Goal: Information Seeking & Learning: Compare options

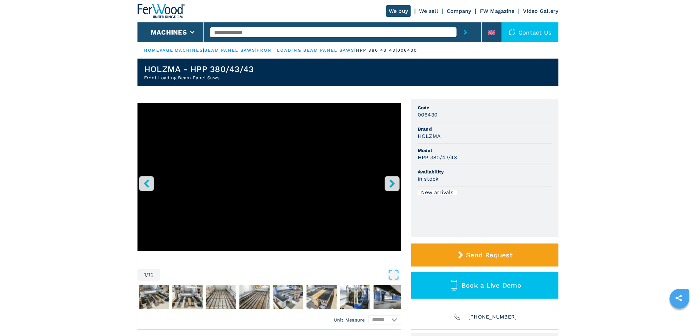
click at [271, 32] on input "text" at bounding box center [333, 32] width 246 height 10
type input "******"
click at [456, 22] on button "submit-button" at bounding box center [465, 32] width 18 height 20
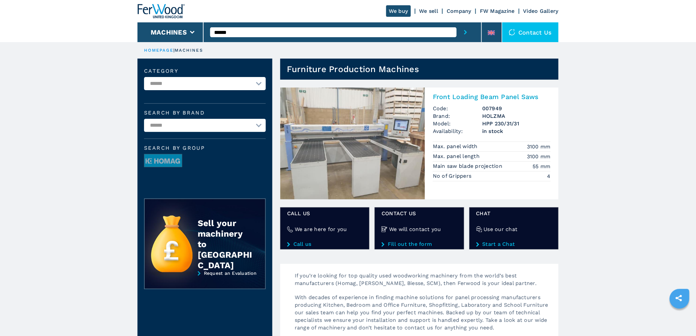
click at [501, 99] on h2 "Front Loading Beam Panel Saws" at bounding box center [492, 97] width 118 height 8
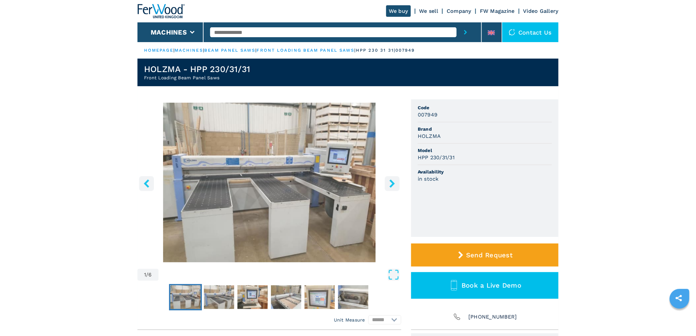
click at [395, 182] on icon "right-button" at bounding box center [392, 183] width 8 height 8
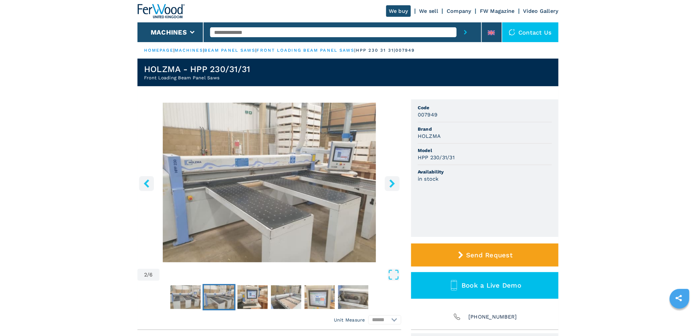
click at [395, 182] on icon "right-button" at bounding box center [392, 183] width 8 height 8
click at [395, 183] on icon "right-button" at bounding box center [392, 183] width 8 height 8
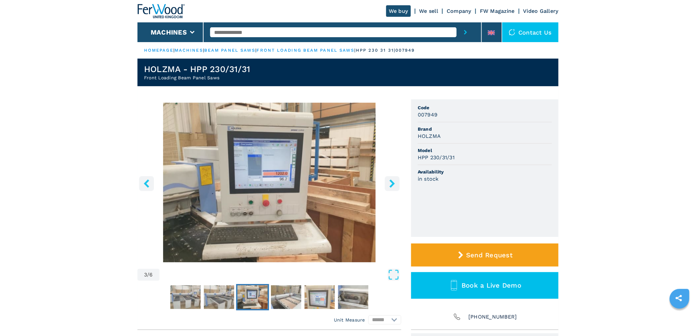
click at [395, 183] on icon "right-button" at bounding box center [392, 183] width 8 height 8
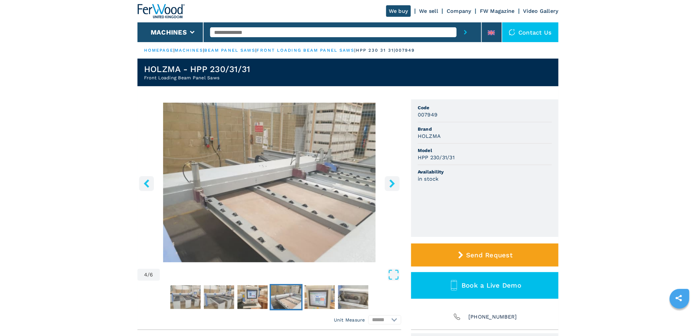
click at [395, 183] on icon "right-button" at bounding box center [392, 183] width 8 height 8
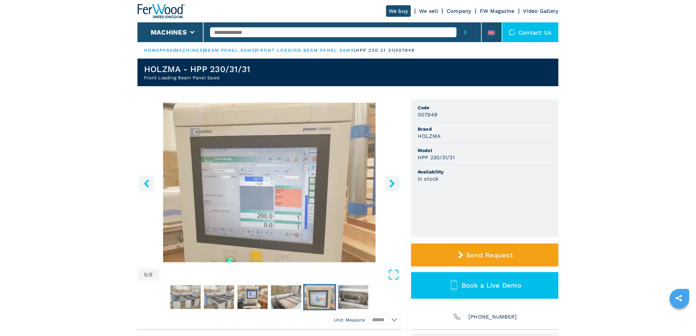
click at [395, 183] on icon "right-button" at bounding box center [392, 183] width 8 height 8
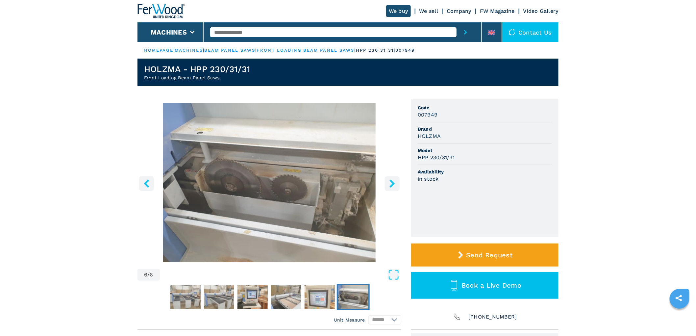
click at [395, 183] on icon "right-button" at bounding box center [392, 183] width 8 height 8
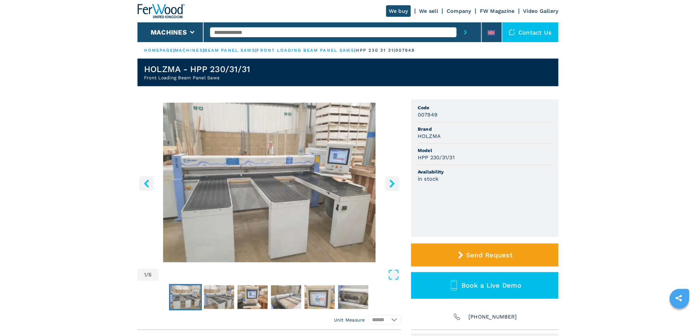
click at [394, 183] on icon "right-button" at bounding box center [392, 183] width 8 height 8
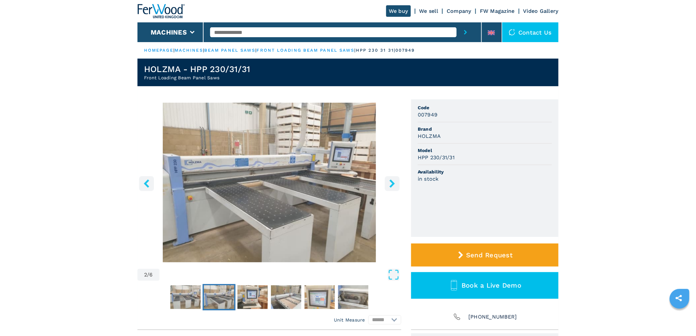
click at [356, 33] on input "text" at bounding box center [333, 32] width 246 height 10
type input "******"
click at [456, 22] on button "submit-button" at bounding box center [465, 32] width 18 height 20
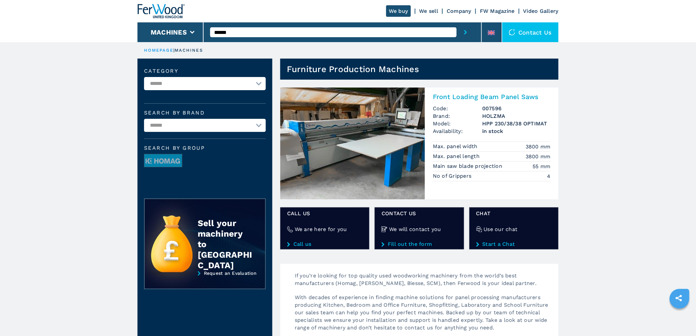
click at [460, 86] on section "Front Loading Beam Panel Saws Code: 007596 Brand: HOLZMA Model: HPP 230/38/38 O…" at bounding box center [415, 170] width 286 height 181
click at [467, 97] on h2 "Front Loading Beam Panel Saws" at bounding box center [492, 97] width 118 height 8
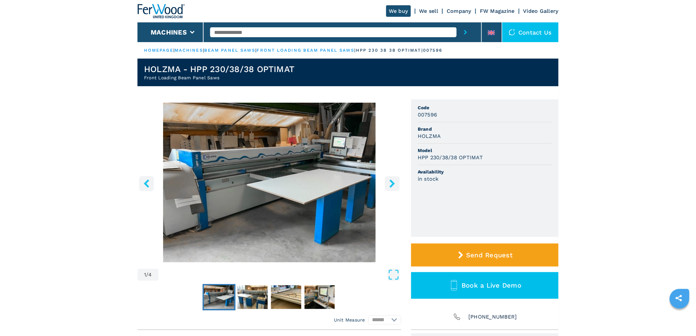
click at [391, 183] on icon "right-button" at bounding box center [392, 183] width 8 height 8
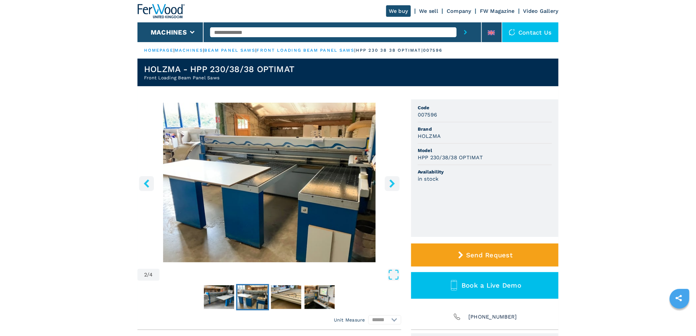
click at [392, 183] on icon "right-button" at bounding box center [392, 183] width 8 height 8
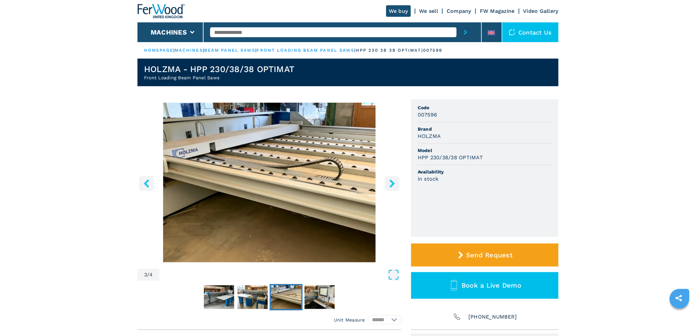
click at [392, 183] on icon "right-button" at bounding box center [392, 183] width 8 height 8
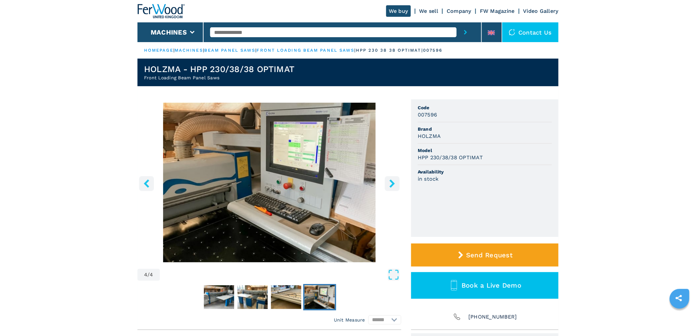
click at [392, 183] on icon "right-button" at bounding box center [392, 183] width 8 height 8
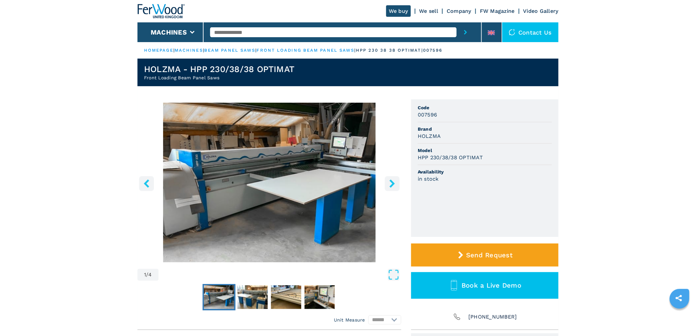
click at [392, 183] on icon "right-button" at bounding box center [392, 183] width 8 height 8
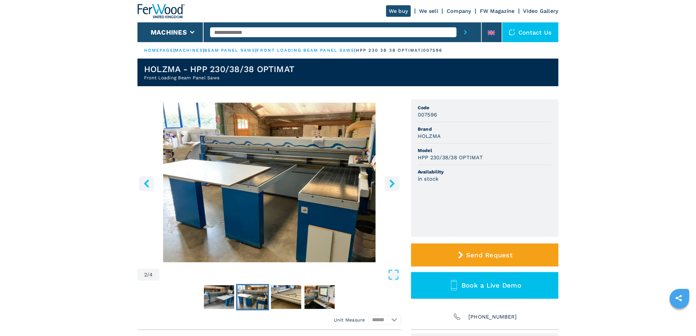
click at [392, 183] on icon "right-button" at bounding box center [392, 183] width 8 height 8
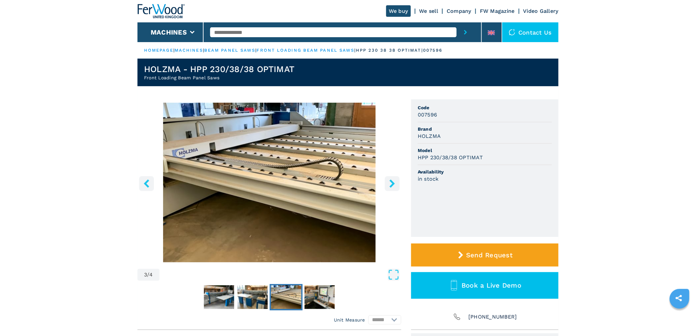
click at [392, 183] on icon "right-button" at bounding box center [392, 183] width 8 height 8
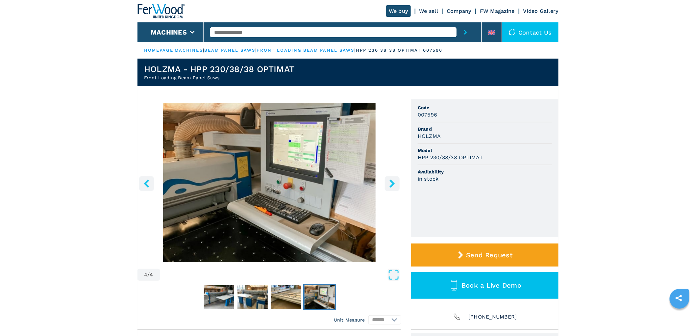
click at [392, 183] on icon "right-button" at bounding box center [392, 183] width 8 height 8
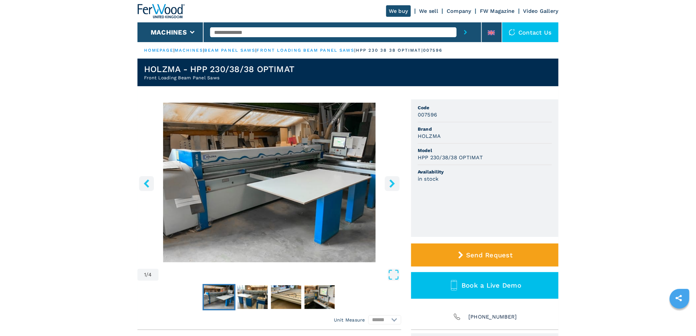
click at [392, 183] on icon "right-button" at bounding box center [392, 183] width 8 height 8
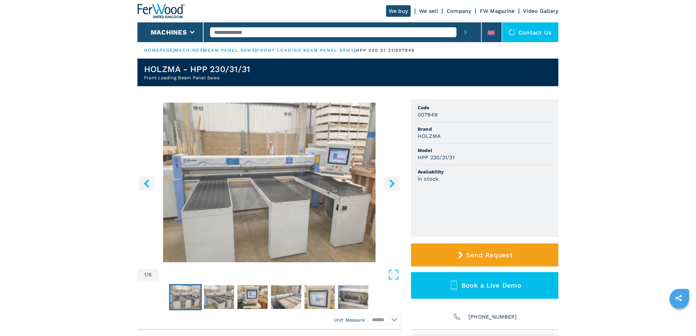
click at [398, 183] on button "right-button" at bounding box center [392, 183] width 15 height 15
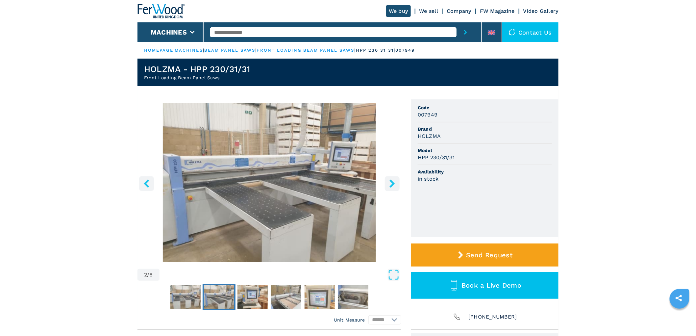
click at [393, 184] on icon "right-button" at bounding box center [391, 183] width 5 height 8
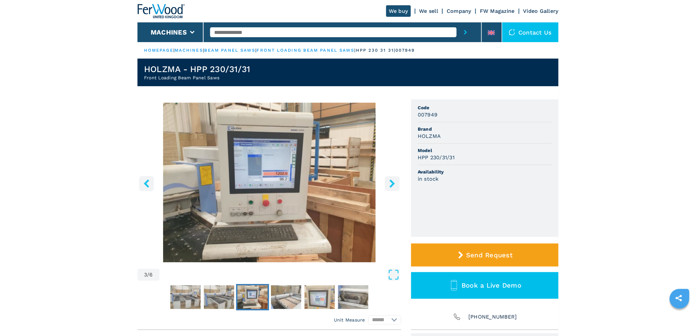
click at [393, 184] on icon "right-button" at bounding box center [391, 183] width 5 height 8
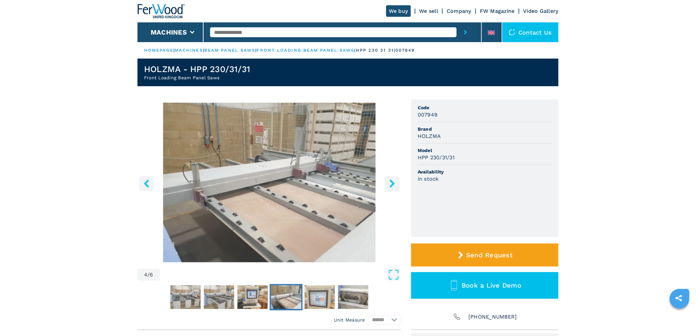
click at [393, 184] on icon "right-button" at bounding box center [391, 183] width 5 height 8
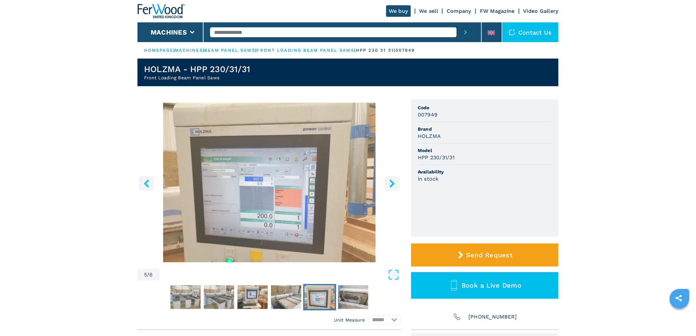
click at [393, 184] on icon "right-button" at bounding box center [391, 183] width 5 height 8
click at [392, 183] on icon "right-button" at bounding box center [392, 183] width 8 height 8
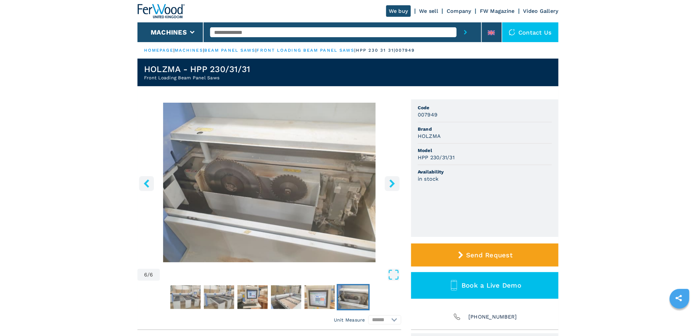
click at [300, 34] on input "text" at bounding box center [333, 32] width 246 height 10
paste input "**********"
type input "**********"
click at [456, 22] on button "submit-button" at bounding box center [465, 32] width 18 height 20
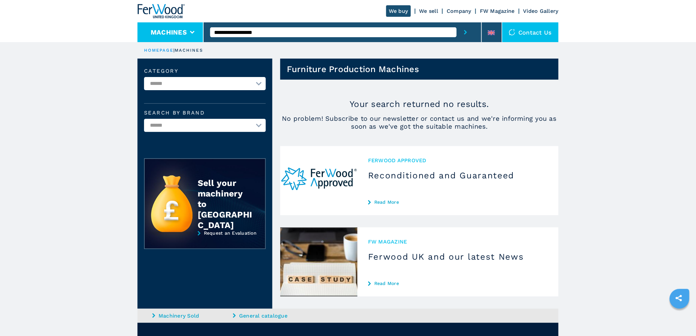
drag, startPoint x: 289, startPoint y: 33, endPoint x: 148, endPoint y: 29, distance: 141.4
click at [148, 29] on div "**********" at bounding box center [347, 21] width 421 height 42
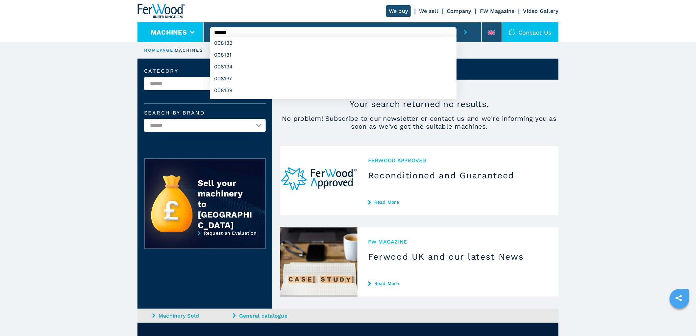
type input "******"
click at [456, 22] on button "submit-button" at bounding box center [465, 32] width 18 height 20
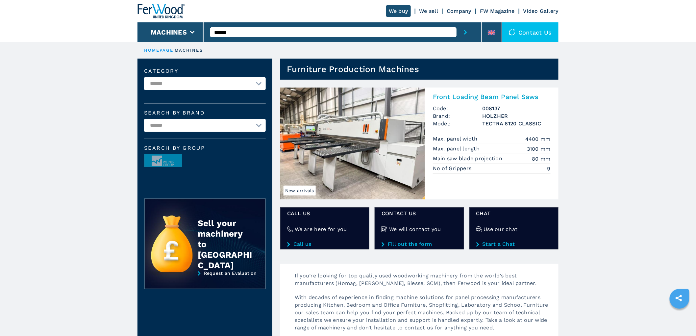
click at [477, 104] on div "Front Loading Beam Panel Saws Code: 008137 Brand: HOLZHER Model: TECTRA 6120 CL…" at bounding box center [491, 132] width 133 height 90
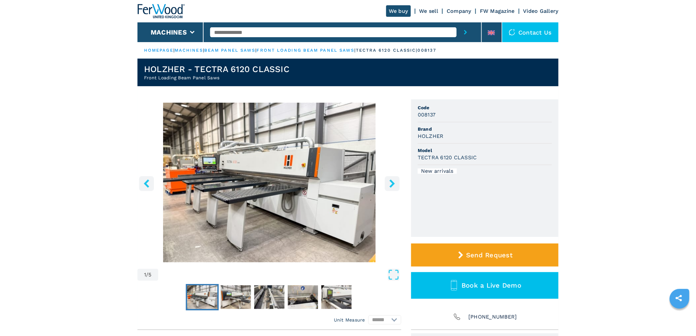
click at [395, 185] on icon "right-button" at bounding box center [392, 183] width 8 height 8
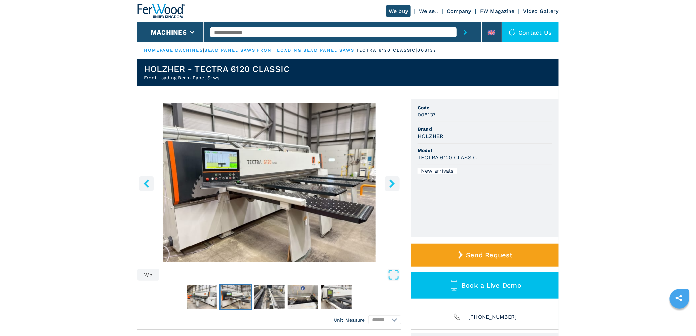
click at [394, 185] on icon "right-button" at bounding box center [392, 183] width 8 height 8
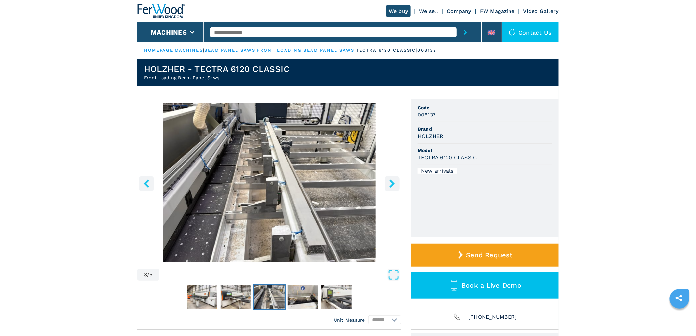
click at [394, 185] on icon "right-button" at bounding box center [392, 183] width 8 height 8
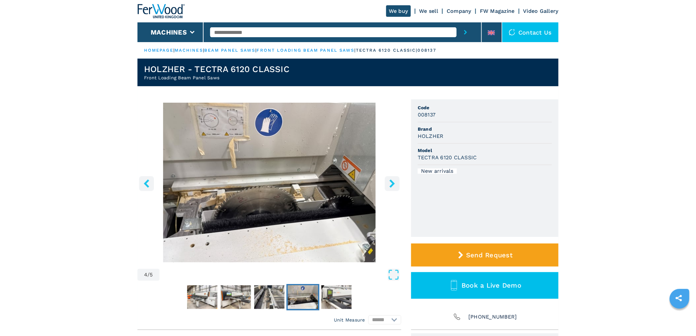
click at [394, 185] on icon "right-button" at bounding box center [392, 183] width 8 height 8
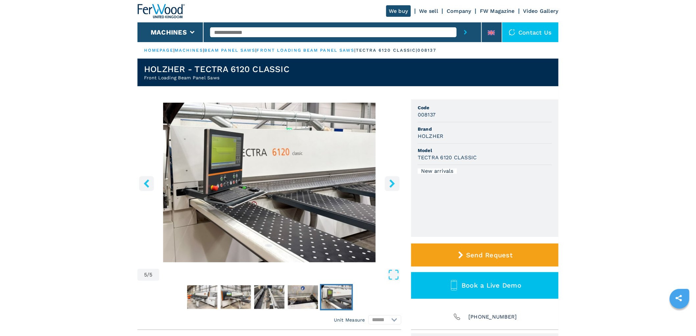
click at [394, 185] on icon "right-button" at bounding box center [392, 183] width 8 height 8
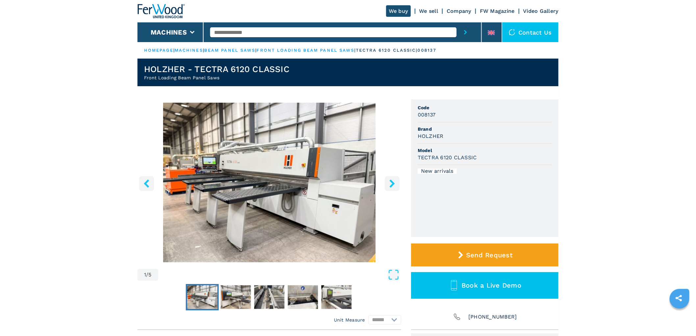
click at [394, 185] on icon "right-button" at bounding box center [392, 183] width 8 height 8
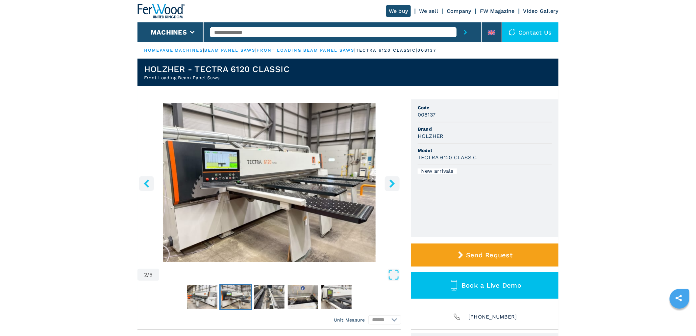
click at [394, 185] on icon "right-button" at bounding box center [392, 183] width 8 height 8
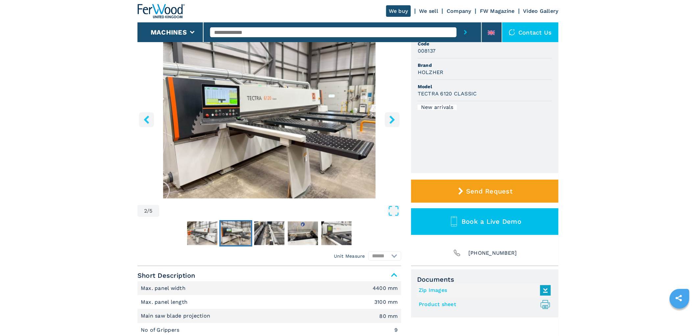
scroll to position [182, 0]
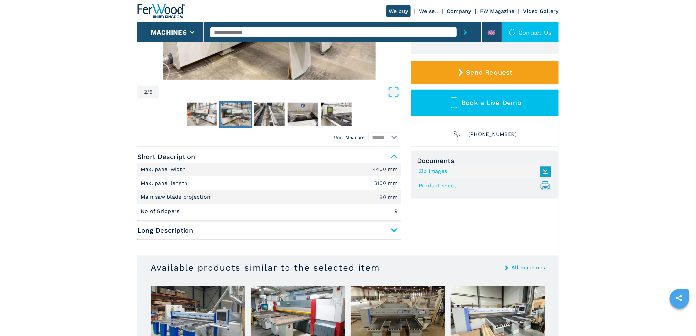
click at [388, 172] on li "Max. panel width 4400 mm" at bounding box center [269, 169] width 264 height 14
click at [380, 190] on li "Main saw blade projection 80 mm" at bounding box center [269, 197] width 264 height 14
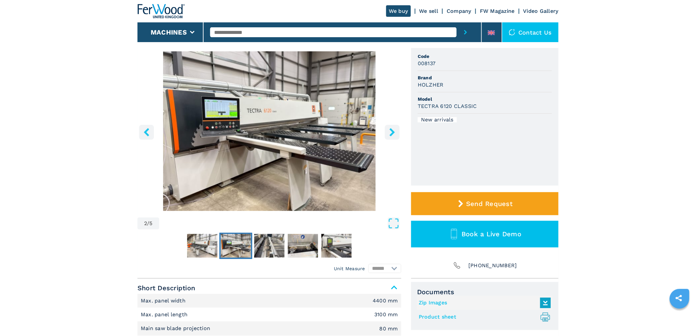
scroll to position [0, 0]
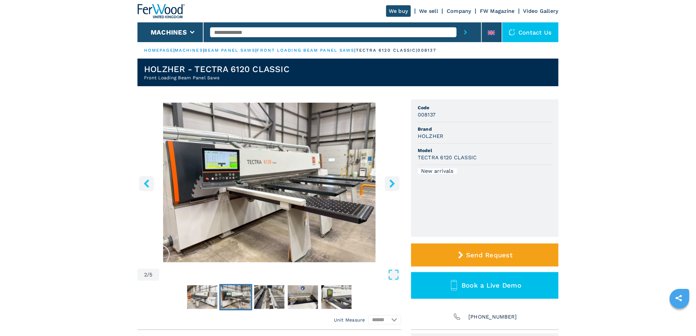
click at [399, 179] on button "right-button" at bounding box center [392, 183] width 15 height 15
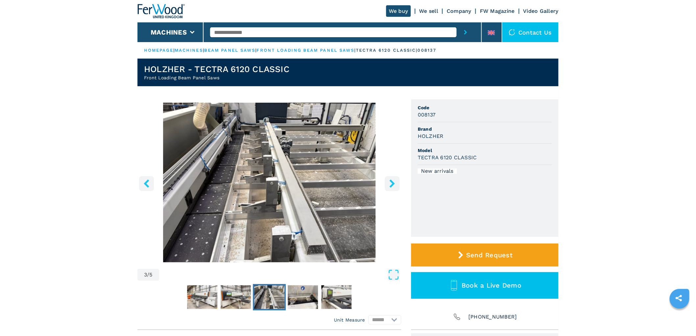
click at [399, 179] on button "right-button" at bounding box center [392, 183] width 15 height 15
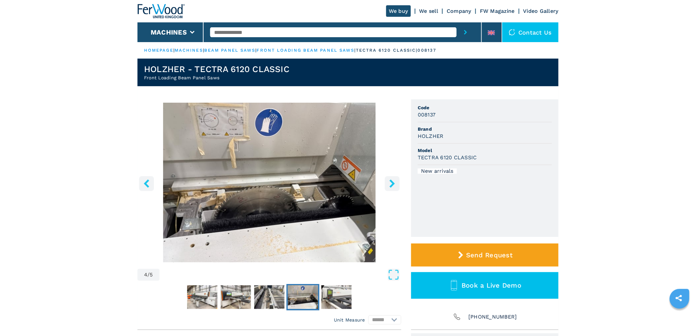
click at [399, 179] on button "right-button" at bounding box center [392, 183] width 15 height 15
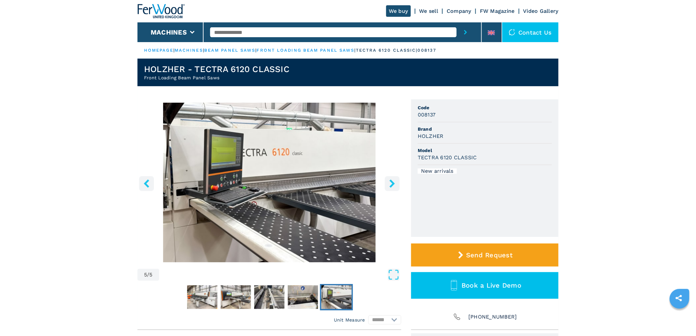
click at [399, 179] on button "right-button" at bounding box center [392, 183] width 15 height 15
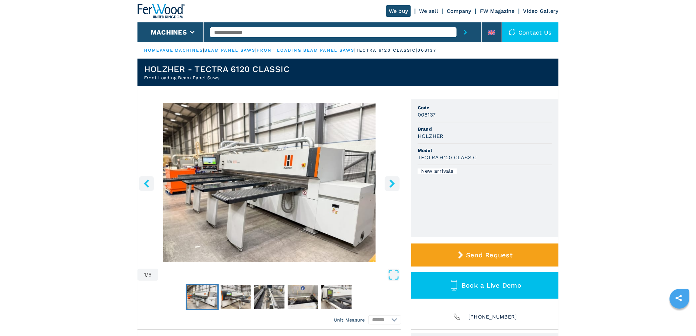
click at [399, 179] on button "right-button" at bounding box center [392, 183] width 15 height 15
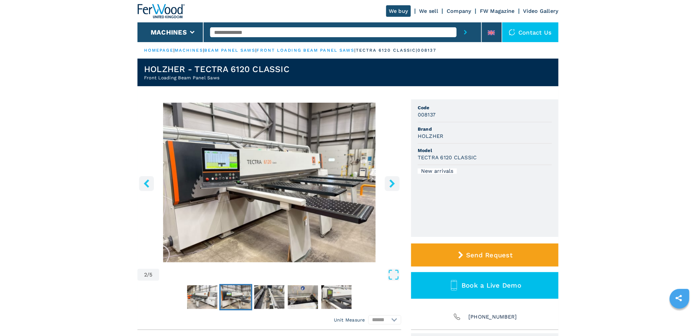
click at [399, 179] on button "right-button" at bounding box center [392, 183] width 15 height 15
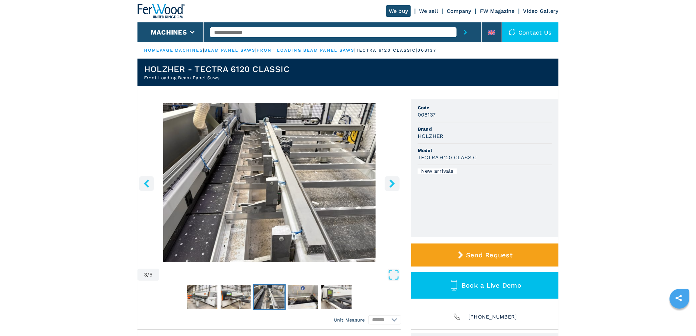
click at [396, 181] on button "right-button" at bounding box center [392, 183] width 15 height 15
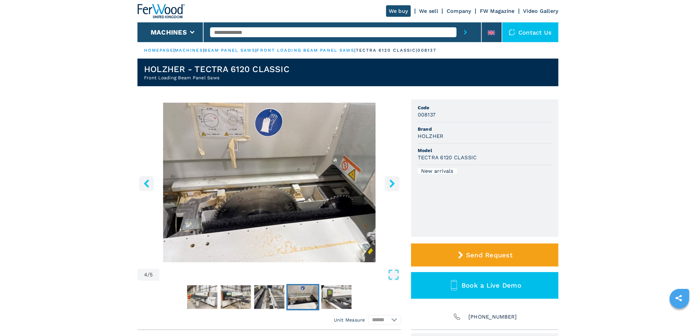
click at [396, 181] on button "right-button" at bounding box center [392, 183] width 15 height 15
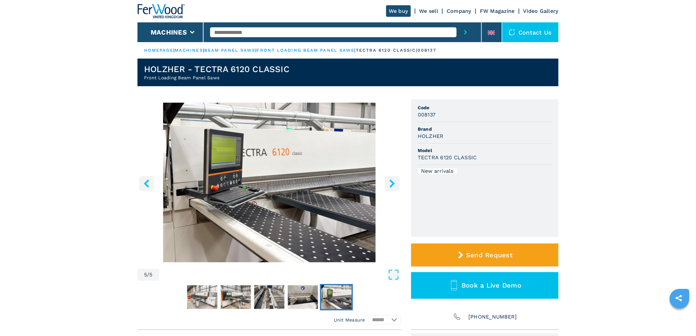
click at [283, 31] on input "text" at bounding box center [333, 32] width 246 height 10
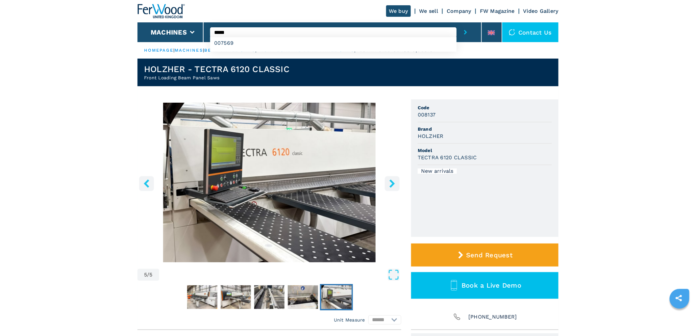
type input "*****"
click at [456, 22] on button "submit-button" at bounding box center [465, 32] width 18 height 20
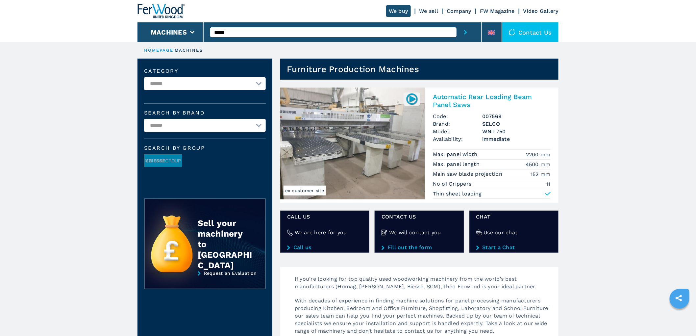
click at [361, 131] on img at bounding box center [352, 143] width 145 height 112
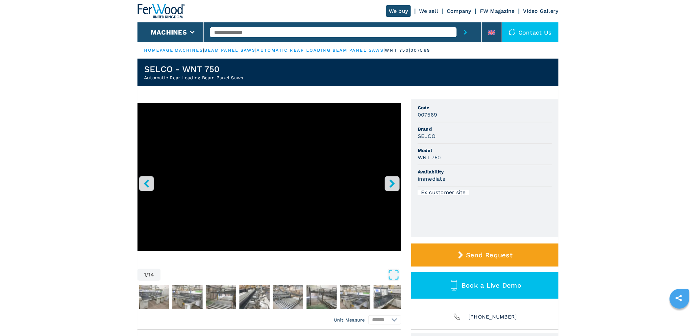
click at [392, 187] on icon "right-button" at bounding box center [392, 183] width 8 height 8
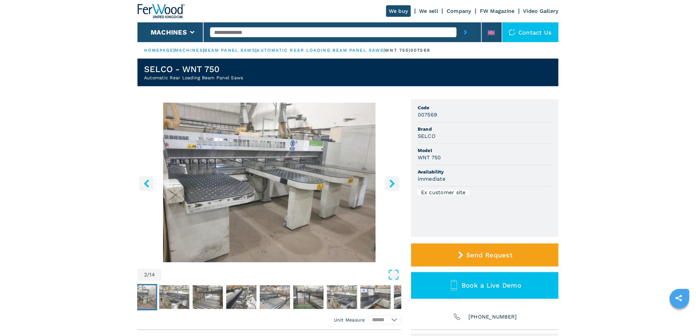
click at [392, 187] on icon "right-button" at bounding box center [392, 183] width 8 height 8
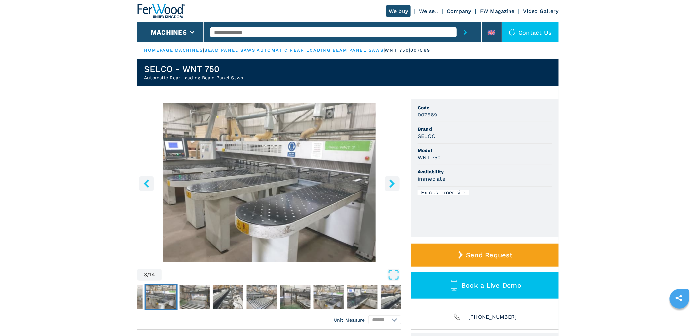
click at [392, 187] on icon "right-button" at bounding box center [392, 183] width 8 height 8
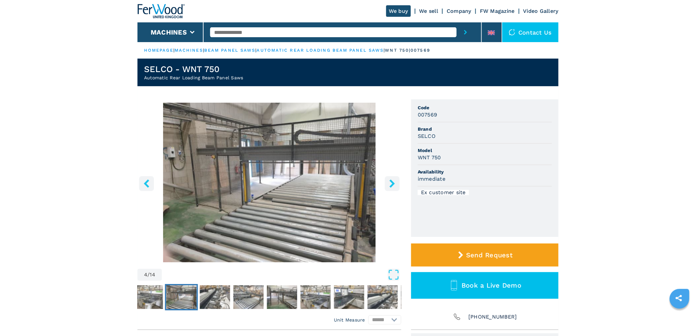
click at [393, 185] on icon "right-button" at bounding box center [391, 183] width 5 height 8
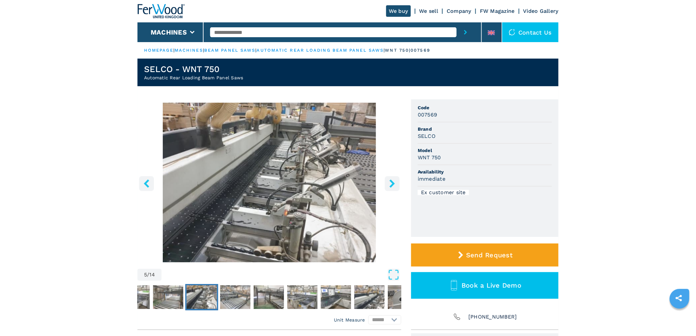
click at [393, 185] on icon "right-button" at bounding box center [391, 183] width 5 height 8
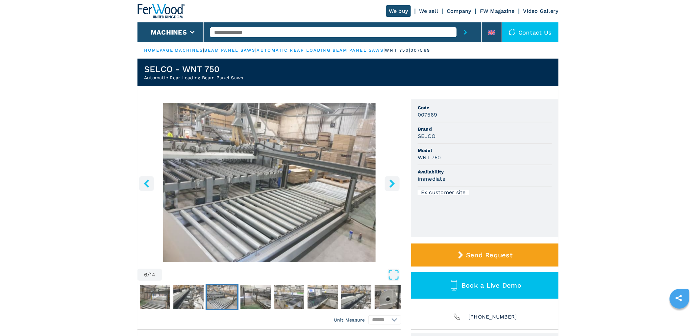
click at [393, 185] on icon "right-button" at bounding box center [391, 183] width 5 height 8
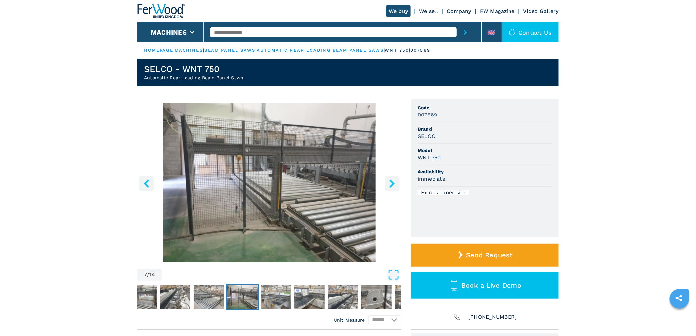
click at [393, 182] on icon "right-button" at bounding box center [391, 183] width 5 height 8
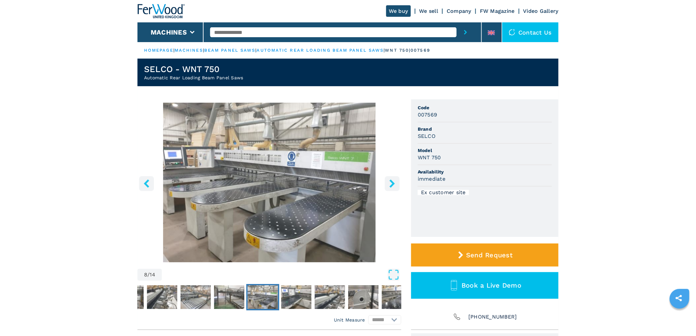
click at [393, 182] on icon "right-button" at bounding box center [391, 183] width 5 height 8
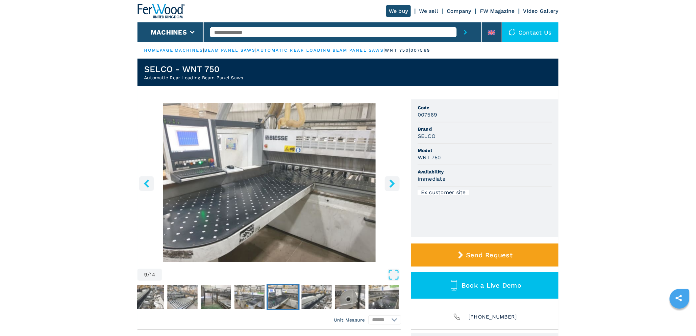
click at [393, 182] on icon "right-button" at bounding box center [391, 183] width 5 height 8
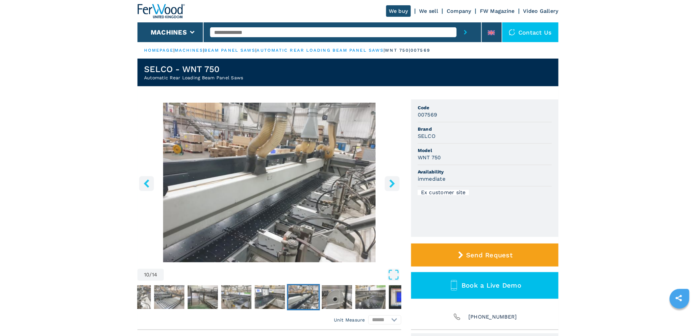
click at [393, 182] on icon "right-button" at bounding box center [391, 183] width 5 height 8
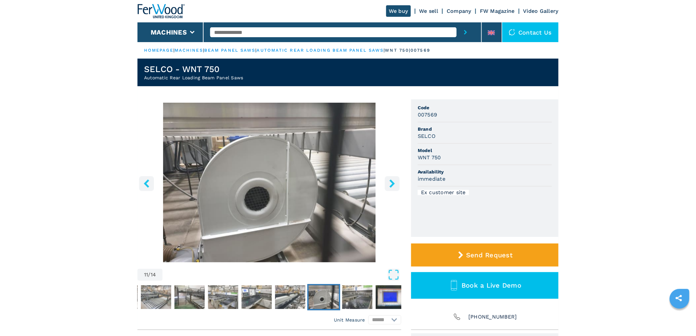
click at [393, 182] on icon "right-button" at bounding box center [391, 183] width 5 height 8
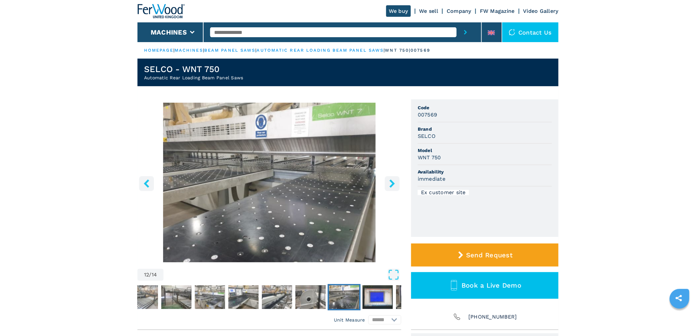
click at [393, 182] on icon "right-button" at bounding box center [391, 183] width 5 height 8
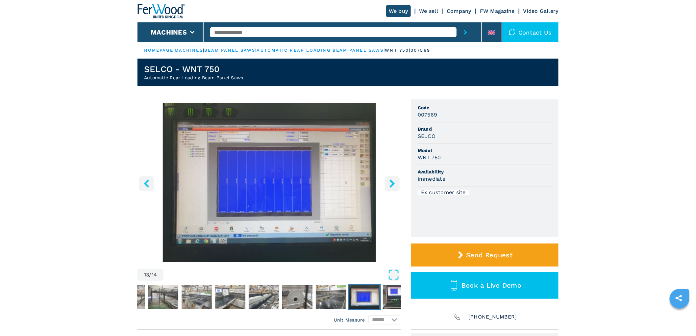
click at [393, 182] on icon "right-button" at bounding box center [391, 183] width 5 height 8
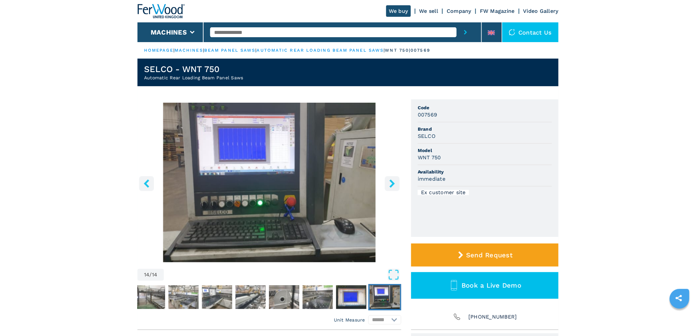
click at [393, 182] on icon "right-button" at bounding box center [391, 183] width 5 height 8
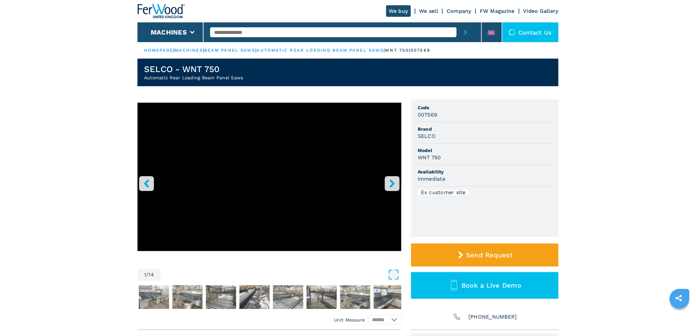
click at [270, 38] on div at bounding box center [342, 32] width 264 height 20
click at [267, 32] on input "text" at bounding box center [333, 32] width 246 height 10
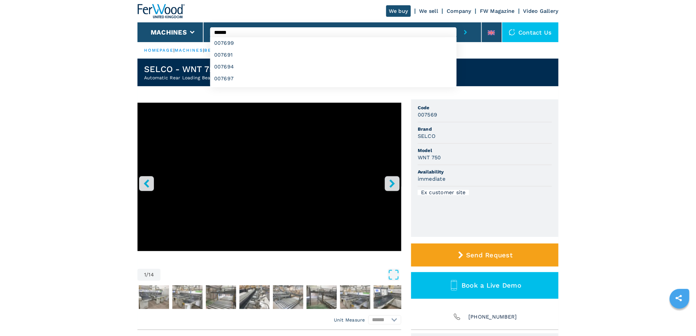
type input "******"
click at [456, 22] on button "submit-button" at bounding box center [465, 32] width 18 height 20
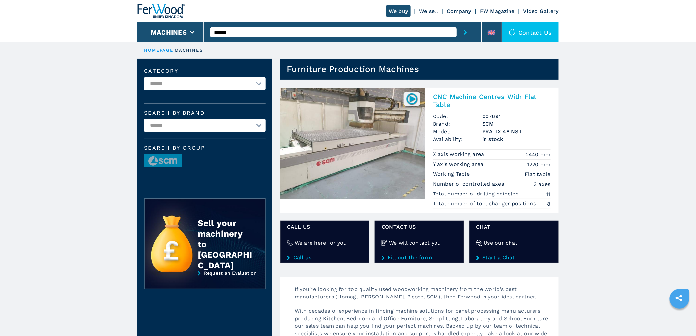
click at [492, 95] on h2 "CNC Machine Centres With Flat Table" at bounding box center [492, 101] width 118 height 16
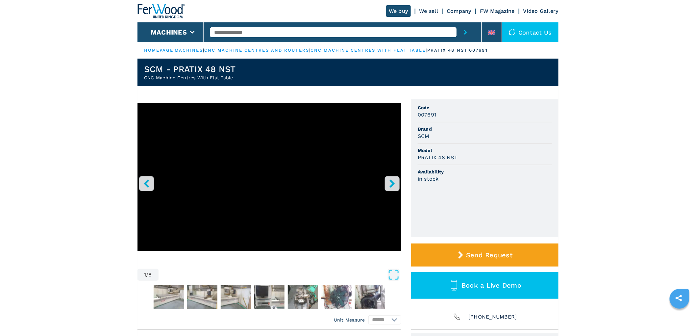
click at [390, 186] on icon "right-button" at bounding box center [391, 183] width 5 height 8
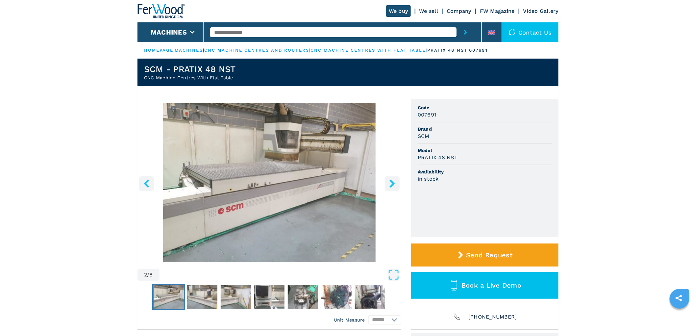
click at [390, 186] on icon "right-button" at bounding box center [391, 183] width 5 height 8
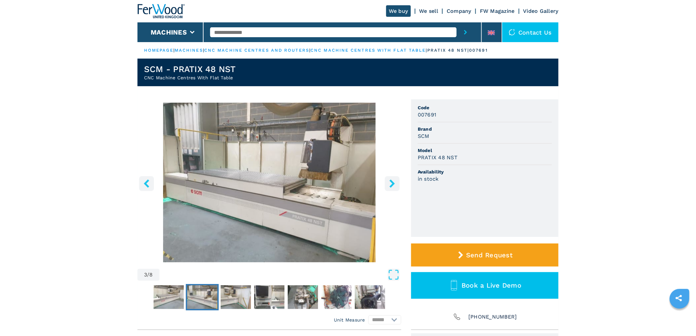
click at [392, 186] on icon "right-button" at bounding box center [391, 183] width 5 height 8
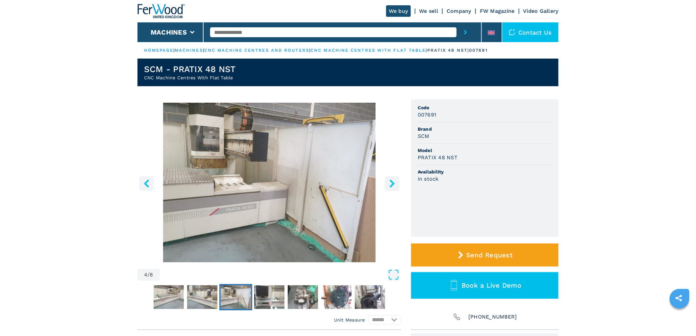
click at [392, 186] on icon "right-button" at bounding box center [391, 183] width 5 height 8
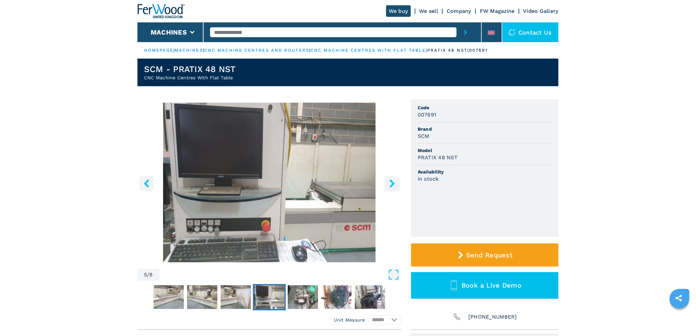
click at [392, 186] on icon "right-button" at bounding box center [391, 183] width 5 height 8
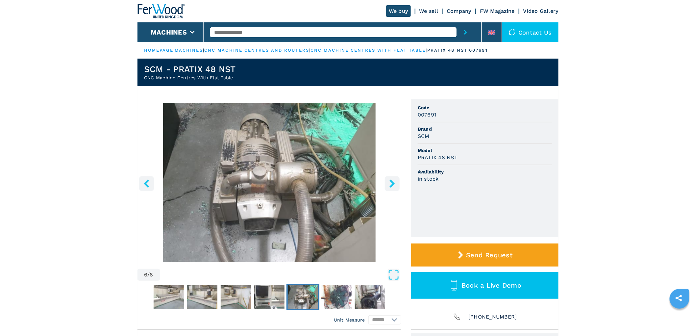
click at [392, 186] on icon "right-button" at bounding box center [391, 183] width 5 height 8
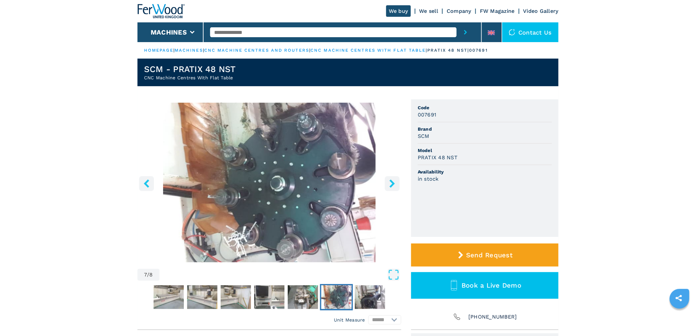
click at [392, 186] on icon "right-button" at bounding box center [391, 183] width 5 height 8
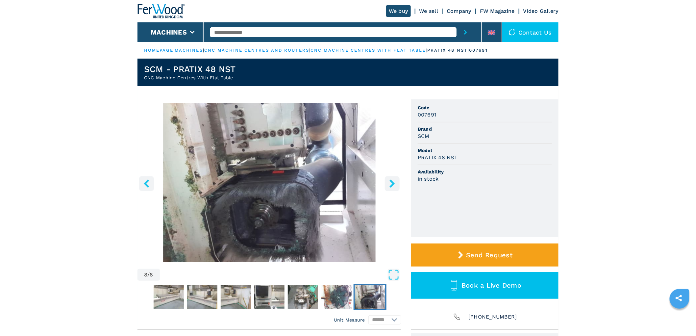
click at [392, 186] on icon "right-button" at bounding box center [391, 183] width 5 height 8
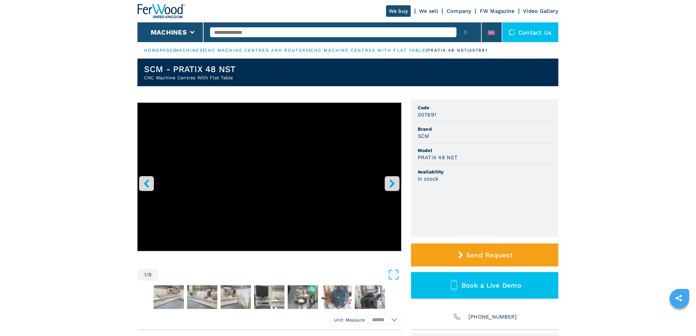
click at [392, 186] on icon "right-button" at bounding box center [391, 183] width 5 height 8
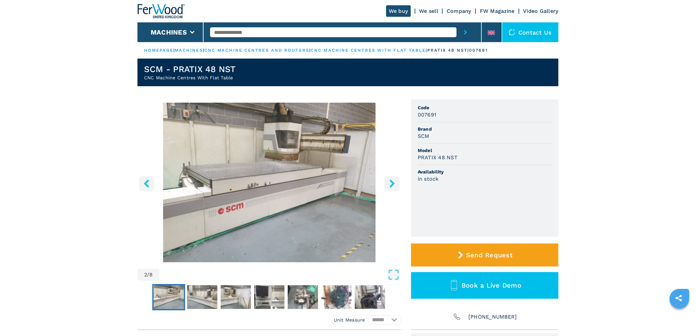
click at [392, 186] on icon "right-button" at bounding box center [391, 183] width 5 height 8
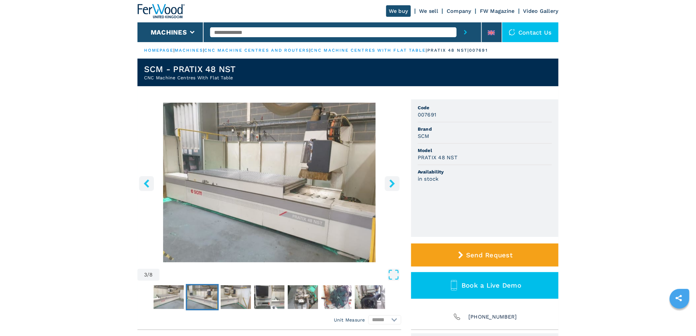
click at [392, 186] on icon "right-button" at bounding box center [391, 183] width 5 height 8
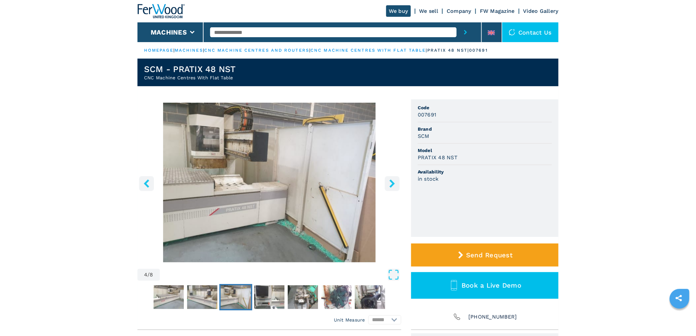
click at [392, 186] on icon "right-button" at bounding box center [391, 183] width 5 height 8
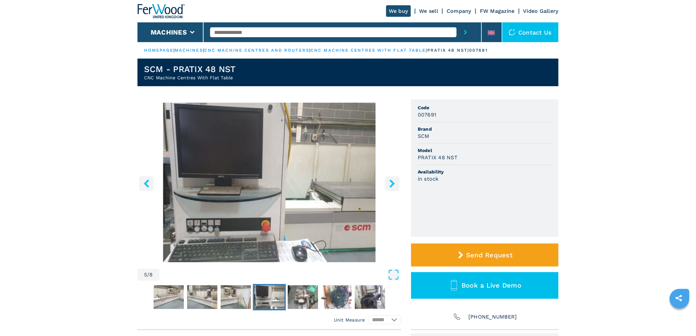
click at [144, 181] on icon "left-button" at bounding box center [146, 183] width 8 height 8
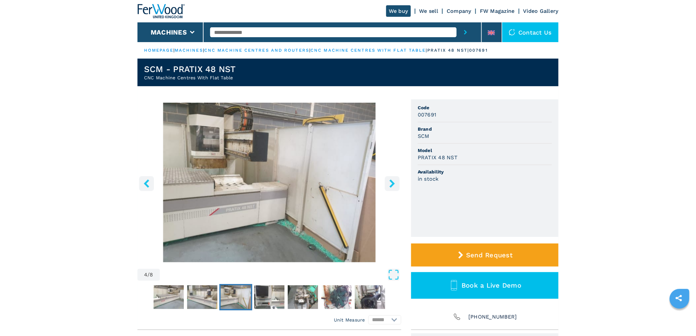
click at [337, 189] on img "Go to Slide 4" at bounding box center [269, 182] width 264 height 159
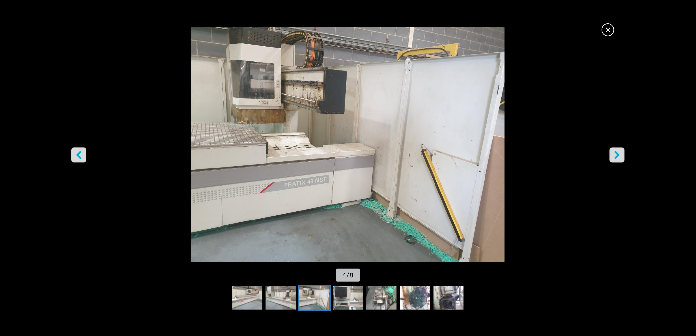
click at [606, 27] on span "×" at bounding box center [608, 29] width 12 height 12
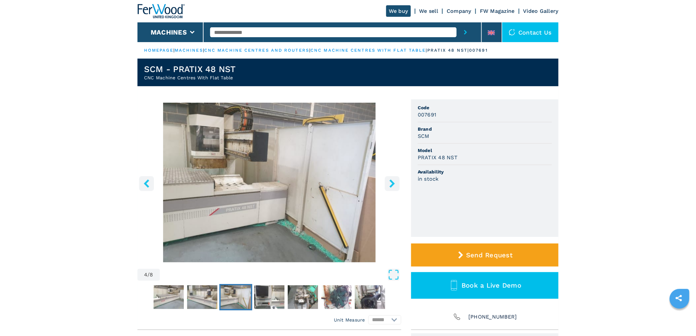
click at [277, 35] on input "text" at bounding box center [333, 32] width 246 height 10
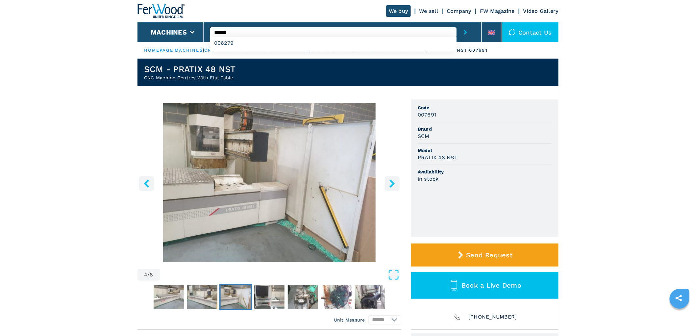
type input "******"
click at [456, 22] on button "submit-button" at bounding box center [465, 32] width 18 height 20
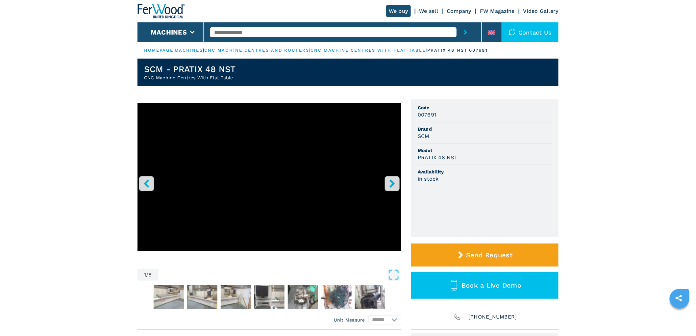
click at [391, 180] on icon "right-button" at bounding box center [391, 183] width 5 height 8
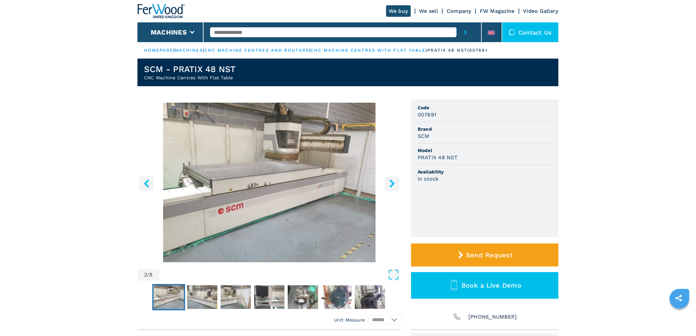
click at [391, 180] on icon "right-button" at bounding box center [391, 183] width 5 height 8
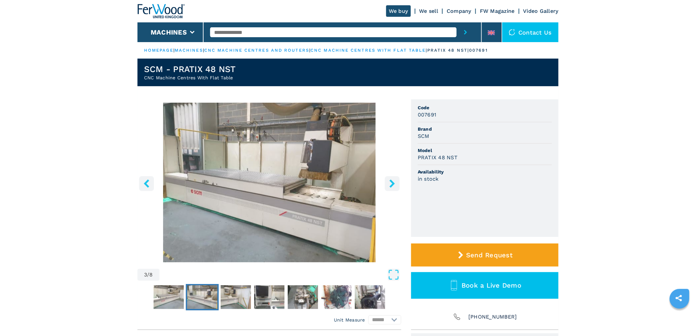
click at [391, 180] on icon "right-button" at bounding box center [391, 183] width 5 height 8
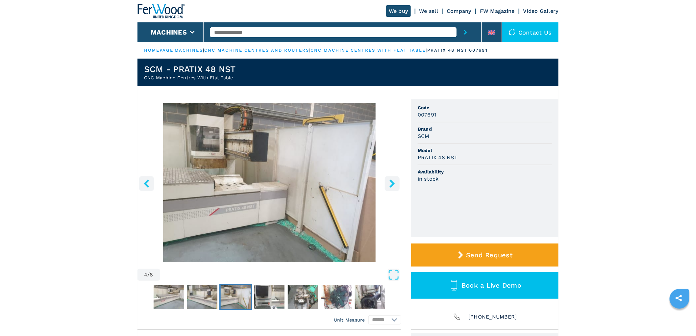
click at [391, 180] on icon "right-button" at bounding box center [391, 183] width 5 height 8
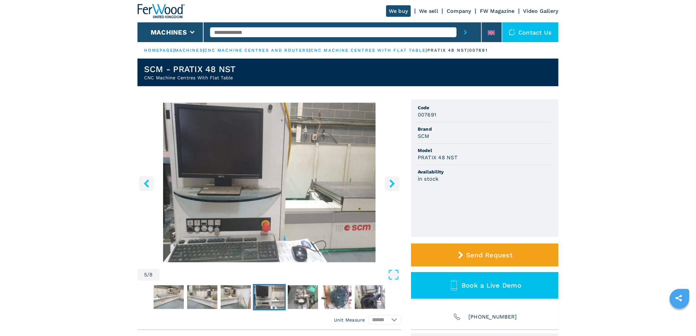
click at [391, 180] on icon "right-button" at bounding box center [391, 183] width 5 height 8
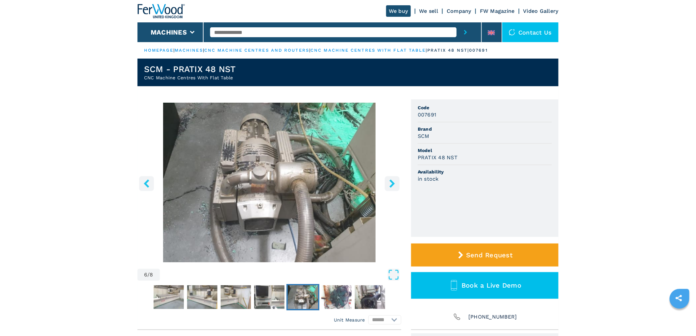
click at [391, 180] on icon "right-button" at bounding box center [391, 183] width 5 height 8
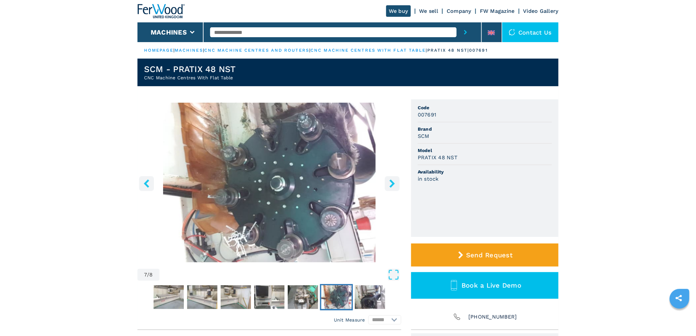
click at [391, 180] on icon "right-button" at bounding box center [391, 183] width 5 height 8
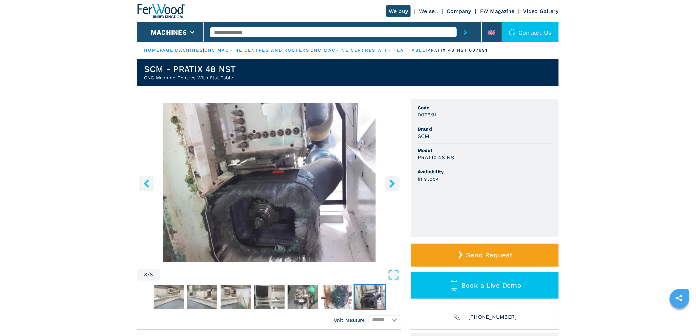
click at [391, 180] on icon "right-button" at bounding box center [391, 183] width 5 height 8
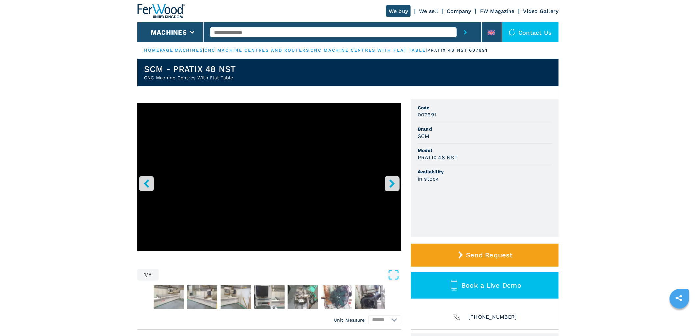
click at [391, 180] on icon "right-button" at bounding box center [391, 183] width 5 height 8
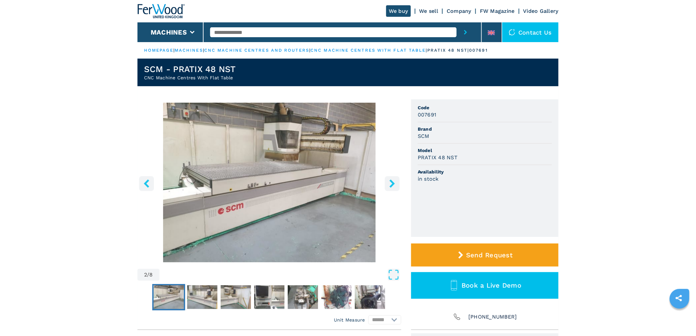
click at [391, 180] on icon "right-button" at bounding box center [391, 183] width 5 height 8
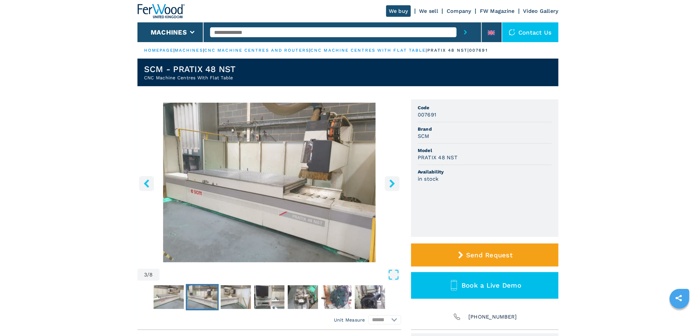
click at [391, 180] on icon "right-button" at bounding box center [391, 183] width 5 height 8
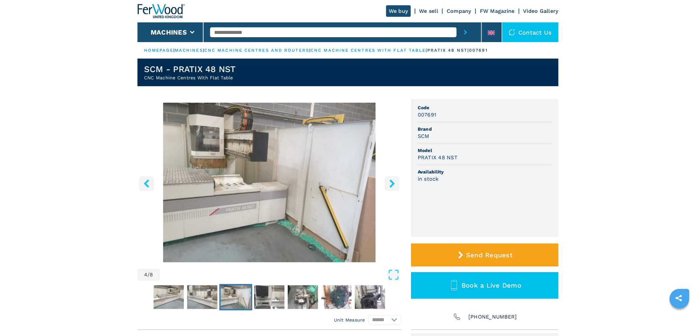
click at [391, 180] on icon "right-button" at bounding box center [391, 183] width 5 height 8
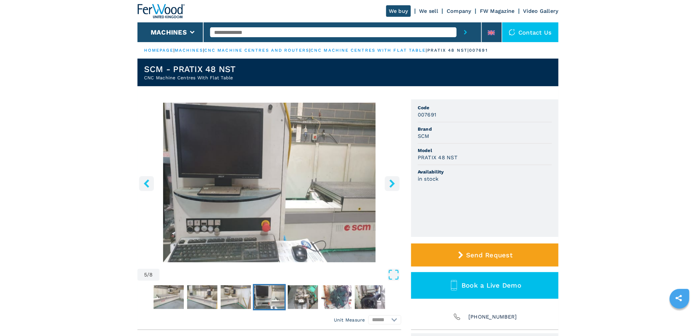
click at [391, 180] on icon "right-button" at bounding box center [391, 183] width 5 height 8
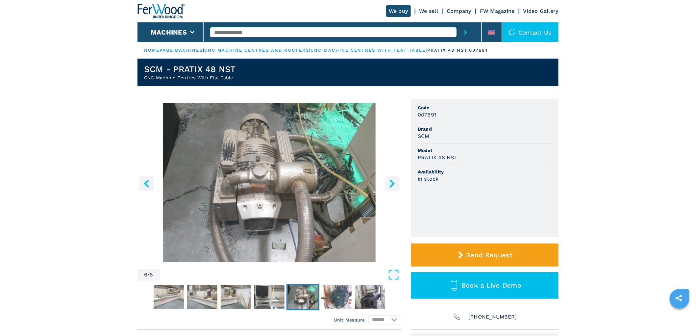
click at [391, 180] on icon "right-button" at bounding box center [391, 183] width 5 height 8
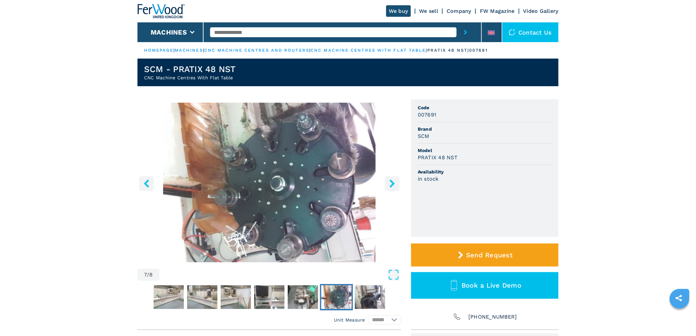
click at [267, 30] on input "text" at bounding box center [333, 32] width 246 height 10
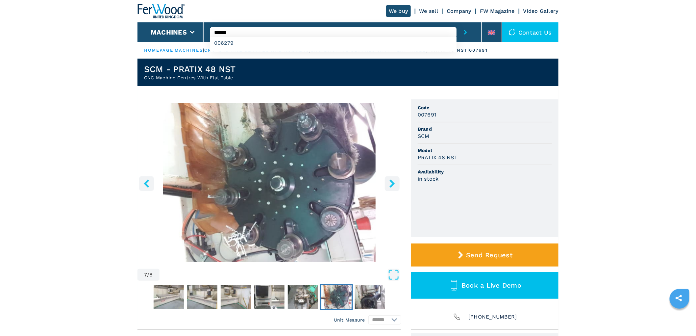
type input "******"
click at [456, 22] on button "submit-button" at bounding box center [465, 32] width 18 height 20
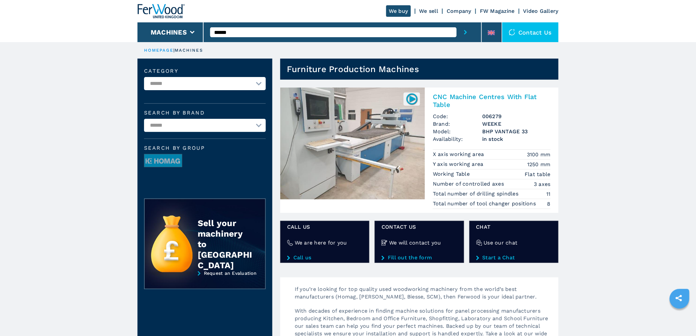
click at [471, 94] on h2 "CNC Machine Centres With Flat Table" at bounding box center [492, 101] width 118 height 16
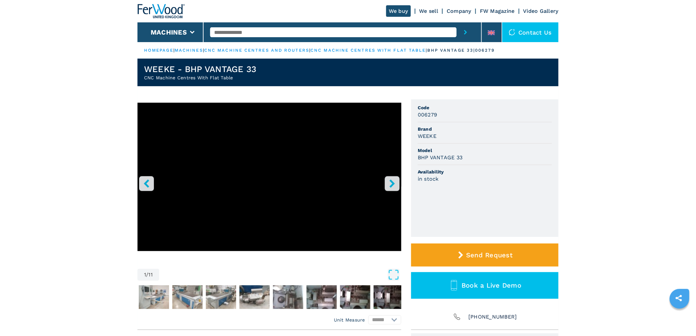
click at [392, 185] on icon "right-button" at bounding box center [391, 183] width 5 height 8
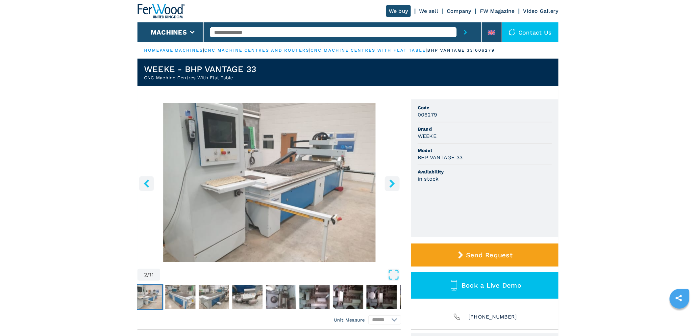
click at [396, 180] on button "right-button" at bounding box center [392, 183] width 15 height 15
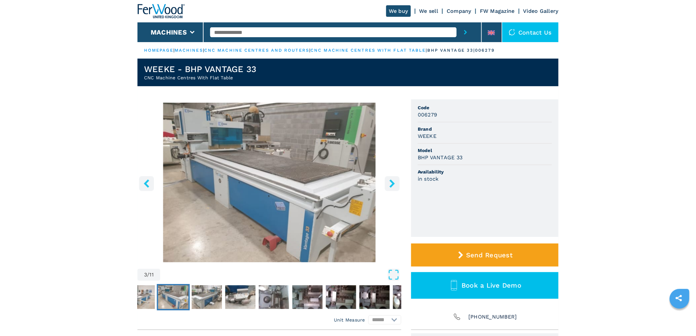
click at [396, 180] on button "right-button" at bounding box center [392, 183] width 15 height 15
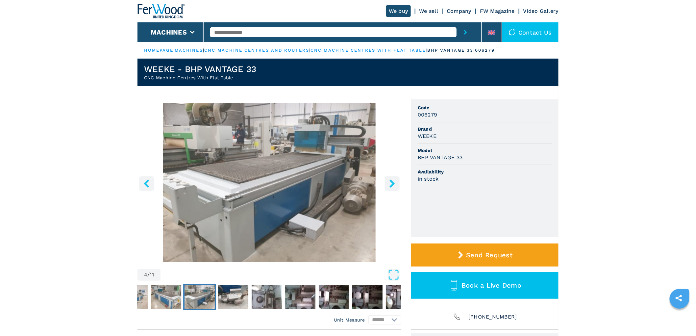
click at [396, 180] on button "right-button" at bounding box center [392, 183] width 15 height 15
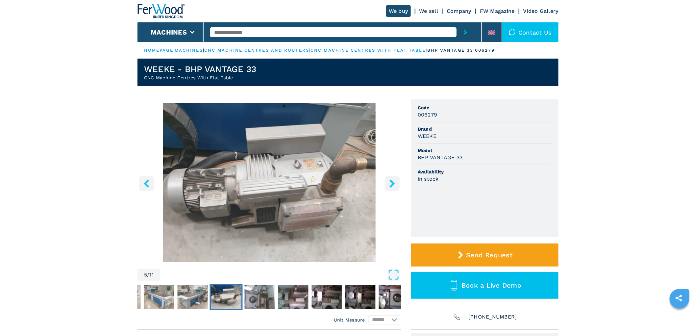
click at [396, 180] on button "right-button" at bounding box center [392, 183] width 15 height 15
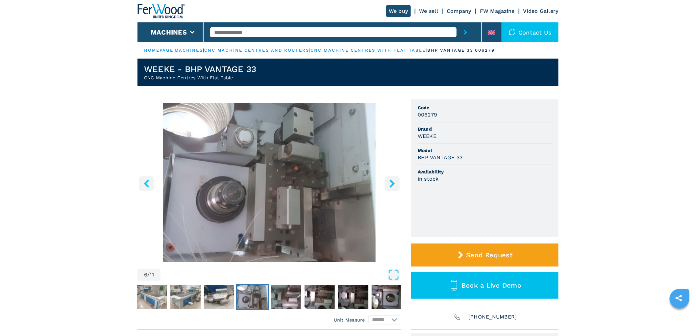
click at [396, 180] on button "right-button" at bounding box center [392, 183] width 15 height 15
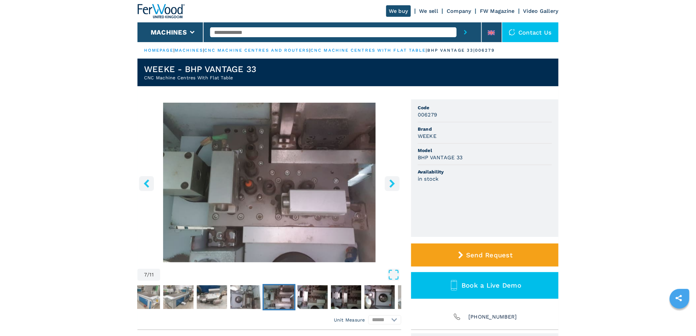
click at [396, 180] on button "right-button" at bounding box center [392, 183] width 15 height 15
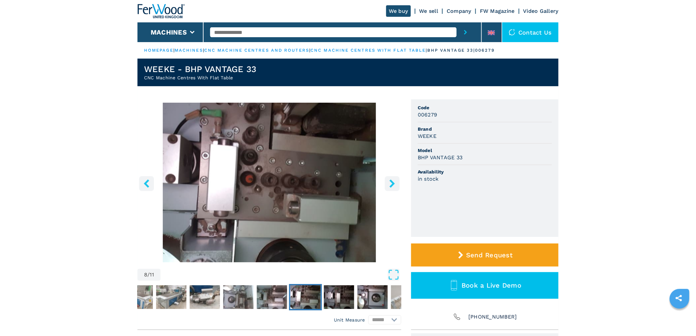
click at [396, 180] on button "right-button" at bounding box center [392, 183] width 15 height 15
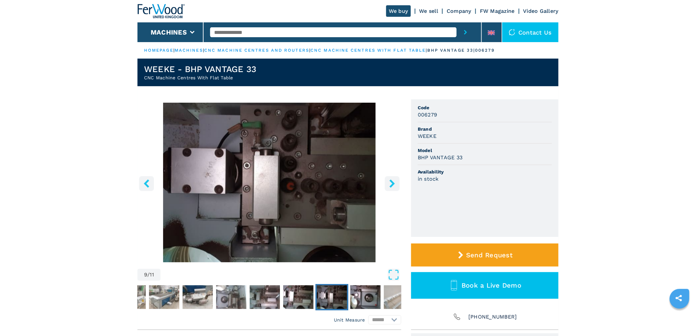
click at [396, 180] on button "right-button" at bounding box center [392, 183] width 15 height 15
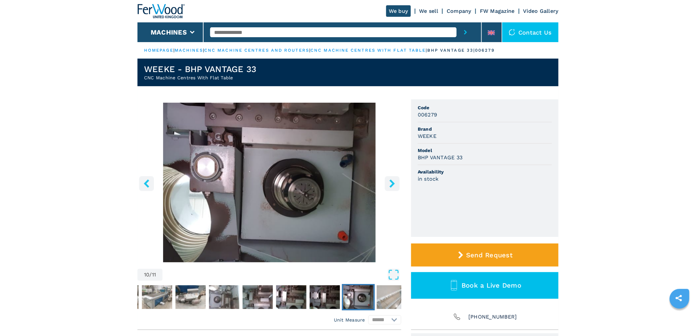
click at [396, 180] on button "right-button" at bounding box center [392, 183] width 15 height 15
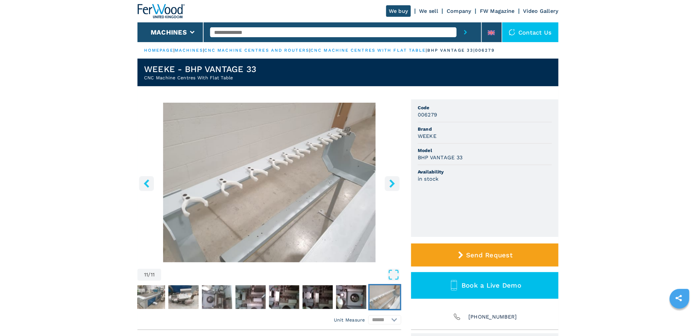
click at [396, 180] on button "right-button" at bounding box center [392, 183] width 15 height 15
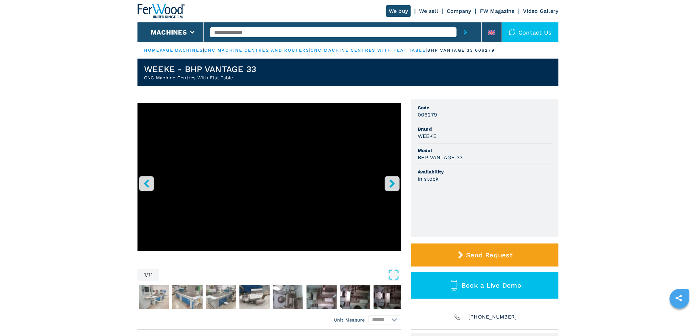
click at [396, 180] on button "right-button" at bounding box center [392, 183] width 15 height 15
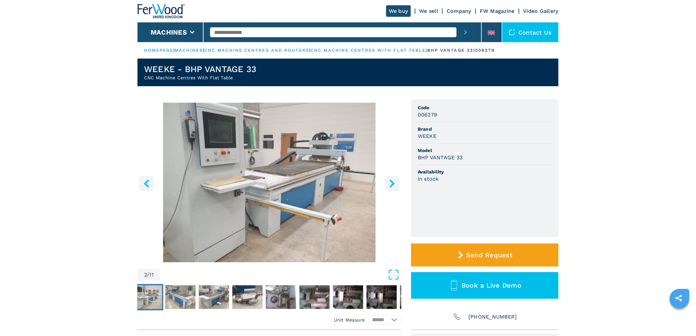
click at [397, 180] on button "right-button" at bounding box center [392, 183] width 15 height 15
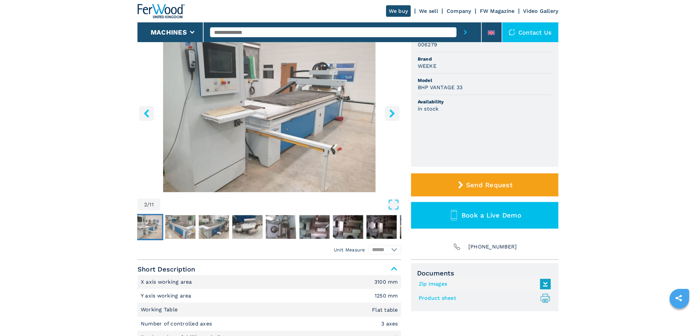
scroll to position [146, 0]
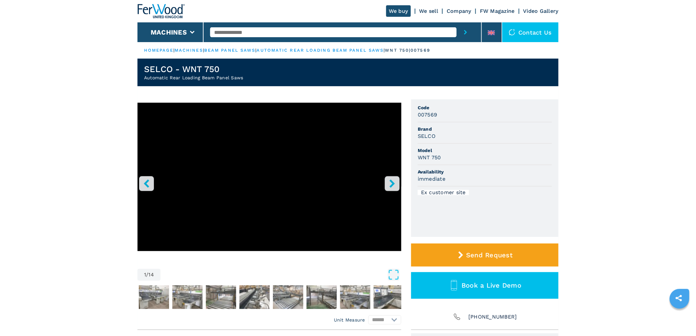
click at [295, 26] on div at bounding box center [342, 32] width 264 height 20
click at [294, 30] on input "text" at bounding box center [333, 32] width 246 height 10
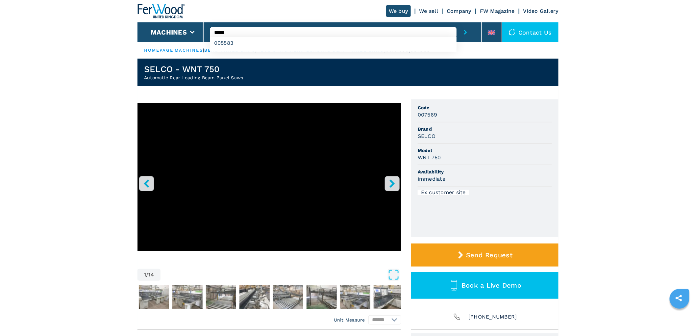
type input "*****"
click at [456, 22] on button "submit-button" at bounding box center [465, 32] width 18 height 20
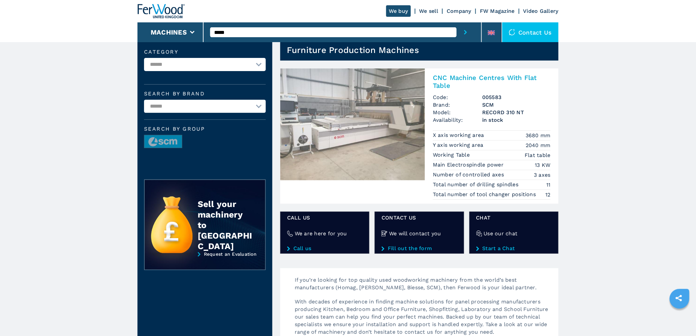
scroll to position [36, 0]
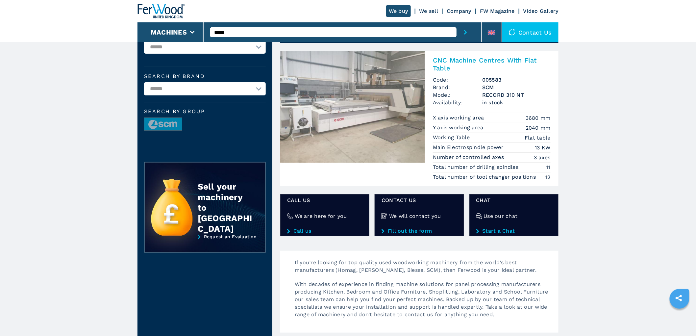
click at [484, 59] on h2 "CNC Machine Centres With Flat Table" at bounding box center [492, 64] width 118 height 16
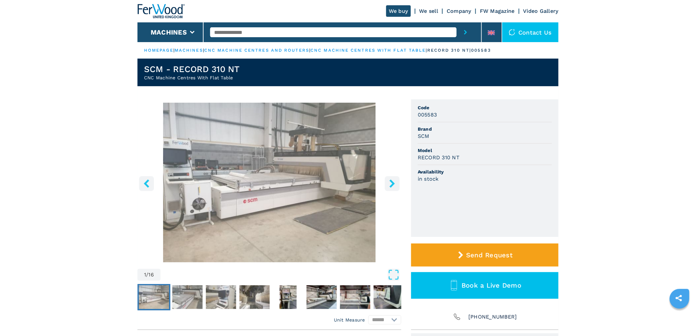
click at [387, 181] on button "right-button" at bounding box center [392, 183] width 15 height 15
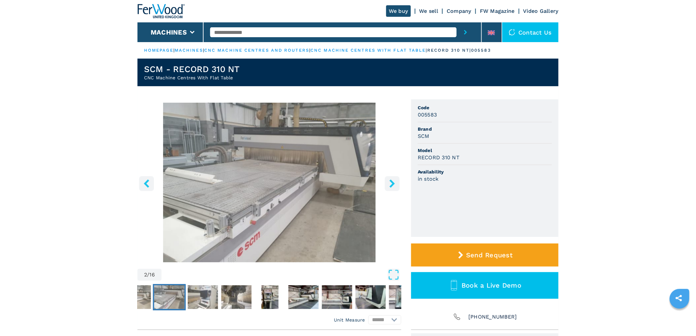
click at [387, 181] on button "right-button" at bounding box center [392, 183] width 15 height 15
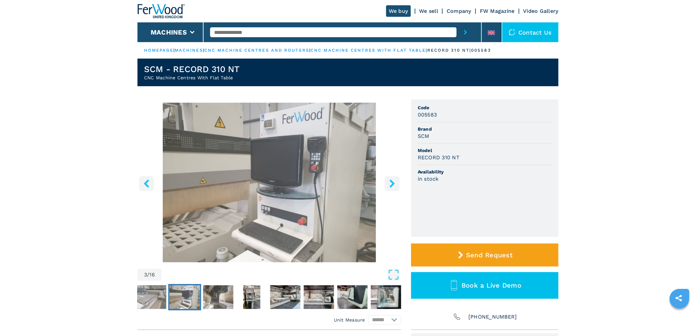
click at [390, 181] on icon "right-button" at bounding box center [392, 183] width 8 height 8
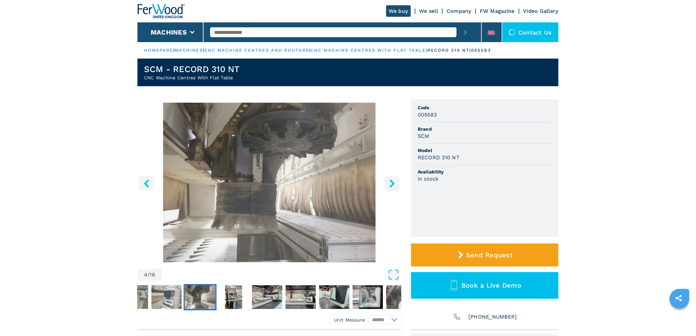
click at [390, 181] on icon "right-button" at bounding box center [392, 183] width 8 height 8
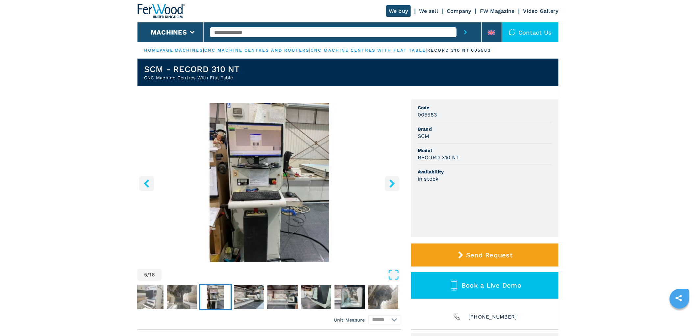
click at [390, 181] on icon "right-button" at bounding box center [392, 183] width 8 height 8
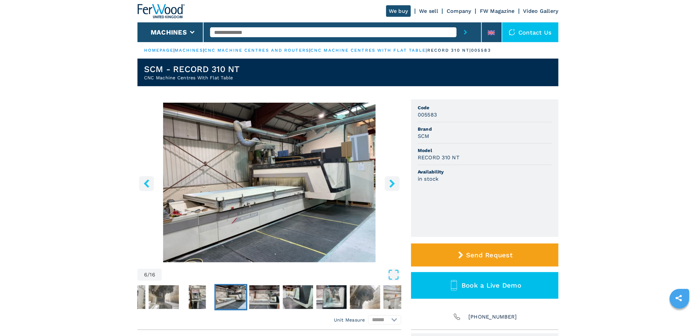
click at [390, 181] on icon "right-button" at bounding box center [392, 183] width 8 height 8
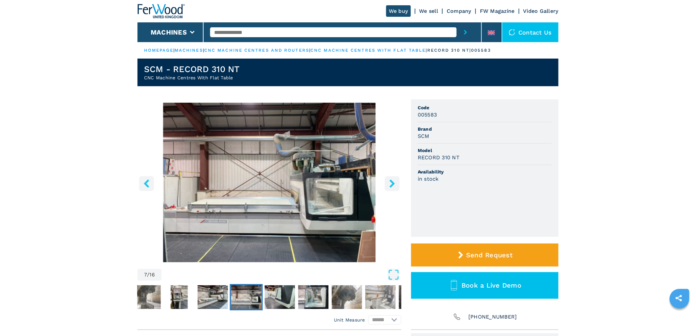
click at [393, 188] on button "right-button" at bounding box center [392, 183] width 15 height 15
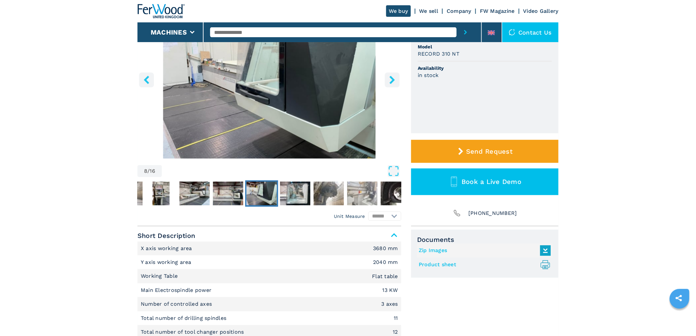
scroll to position [182, 0]
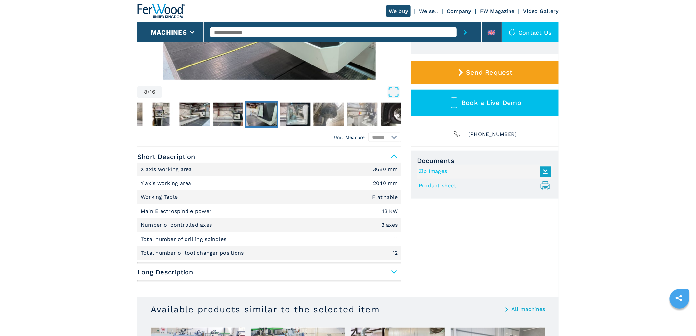
click at [271, 34] on input "text" at bounding box center [333, 32] width 246 height 10
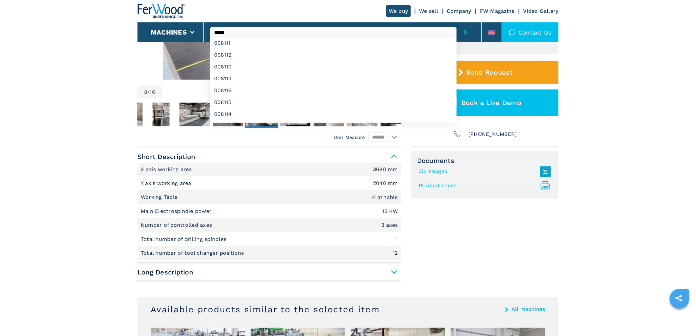
type input "*****"
click at [456, 22] on button "submit-button" at bounding box center [465, 32] width 18 height 20
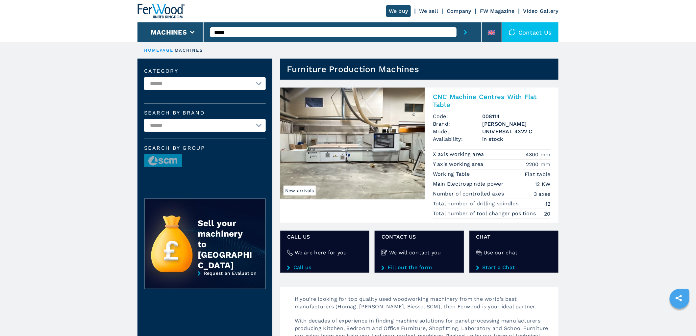
click at [469, 100] on h2 "CNC Machine Centres With Flat Table" at bounding box center [492, 101] width 118 height 16
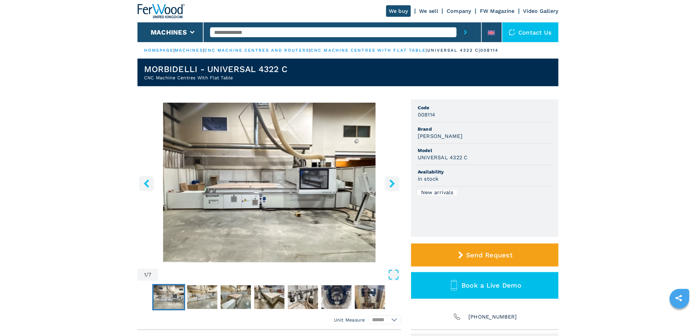
click at [395, 182] on icon "right-button" at bounding box center [392, 183] width 8 height 8
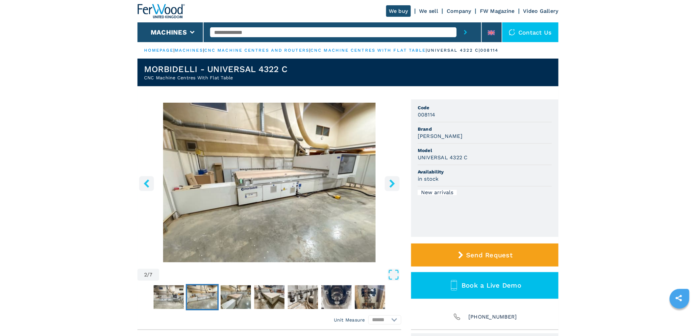
click at [395, 182] on icon "right-button" at bounding box center [392, 183] width 8 height 8
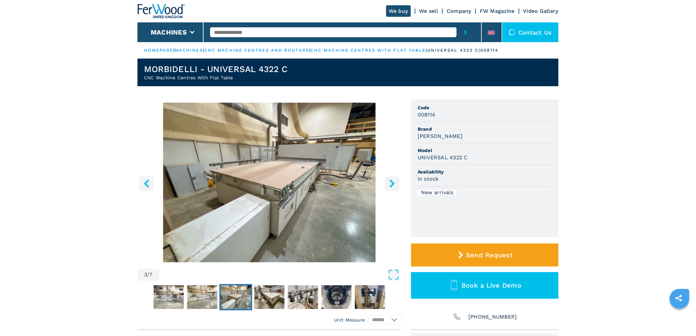
click at [393, 182] on icon "right-button" at bounding box center [391, 183] width 5 height 8
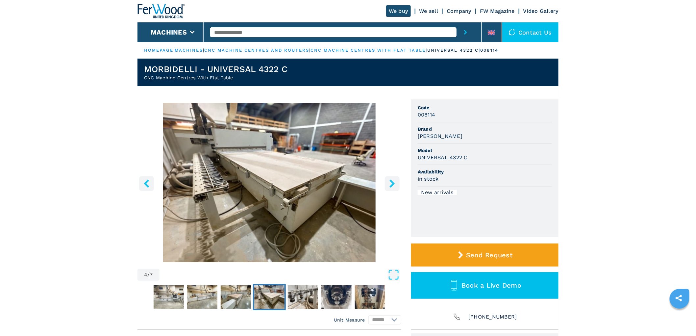
click at [394, 182] on icon "right-button" at bounding box center [392, 183] width 8 height 8
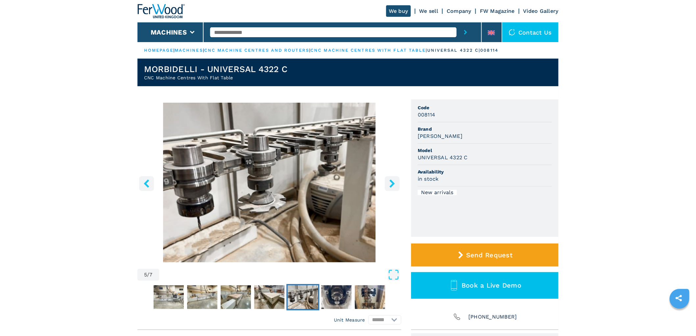
click at [394, 182] on icon "right-button" at bounding box center [392, 183] width 8 height 8
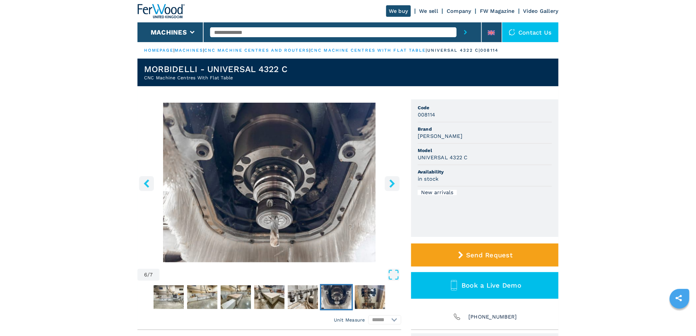
click at [394, 182] on icon "right-button" at bounding box center [392, 183] width 8 height 8
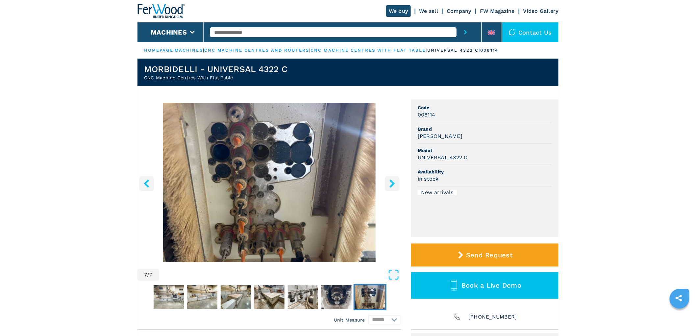
click at [394, 182] on icon "right-button" at bounding box center [392, 183] width 8 height 8
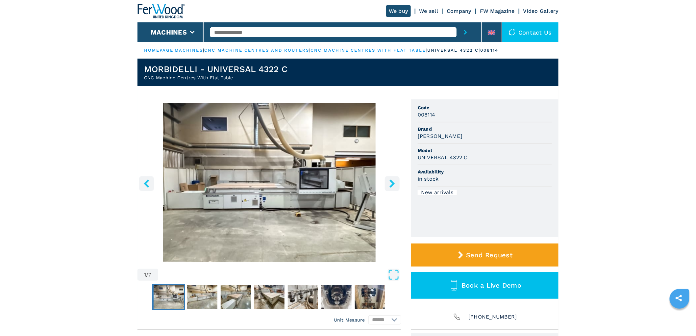
click at [394, 182] on icon "right-button" at bounding box center [392, 183] width 8 height 8
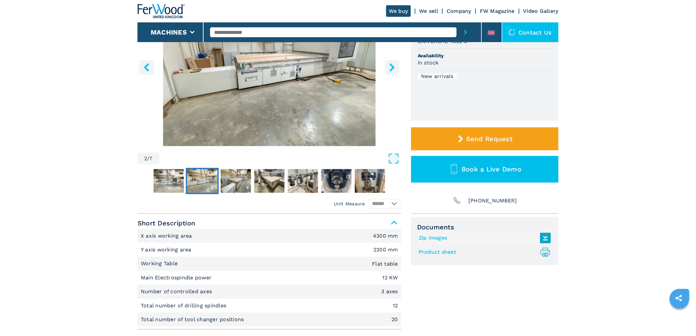
scroll to position [146, 0]
